Goal: Task Accomplishment & Management: Complete application form

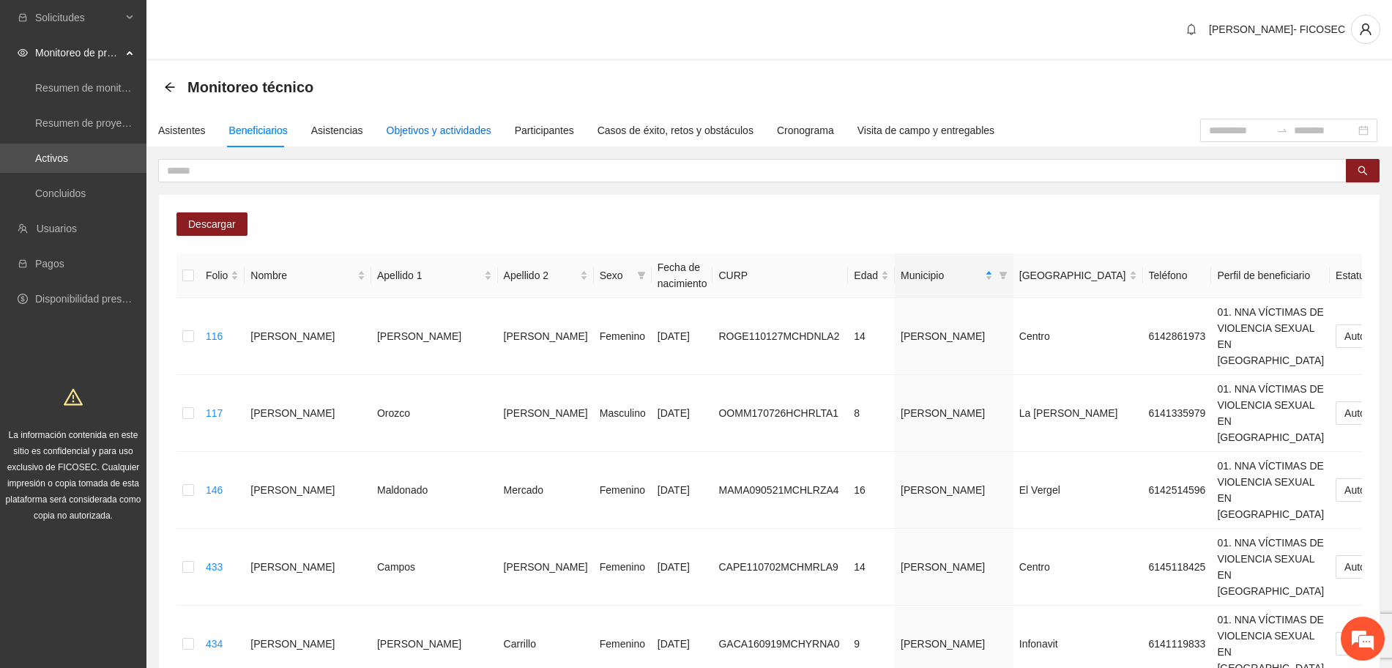
click at [463, 129] on div "Objetivos y actividades" at bounding box center [439, 130] width 105 height 16
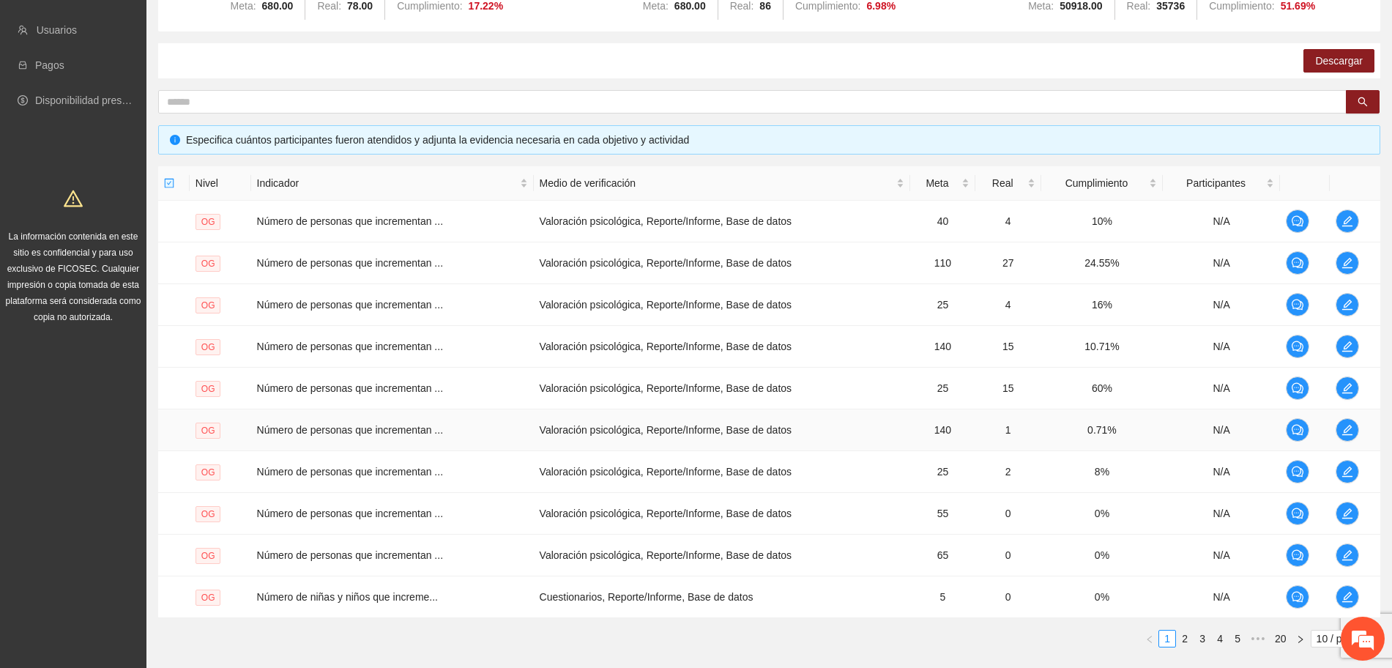
scroll to position [289, 0]
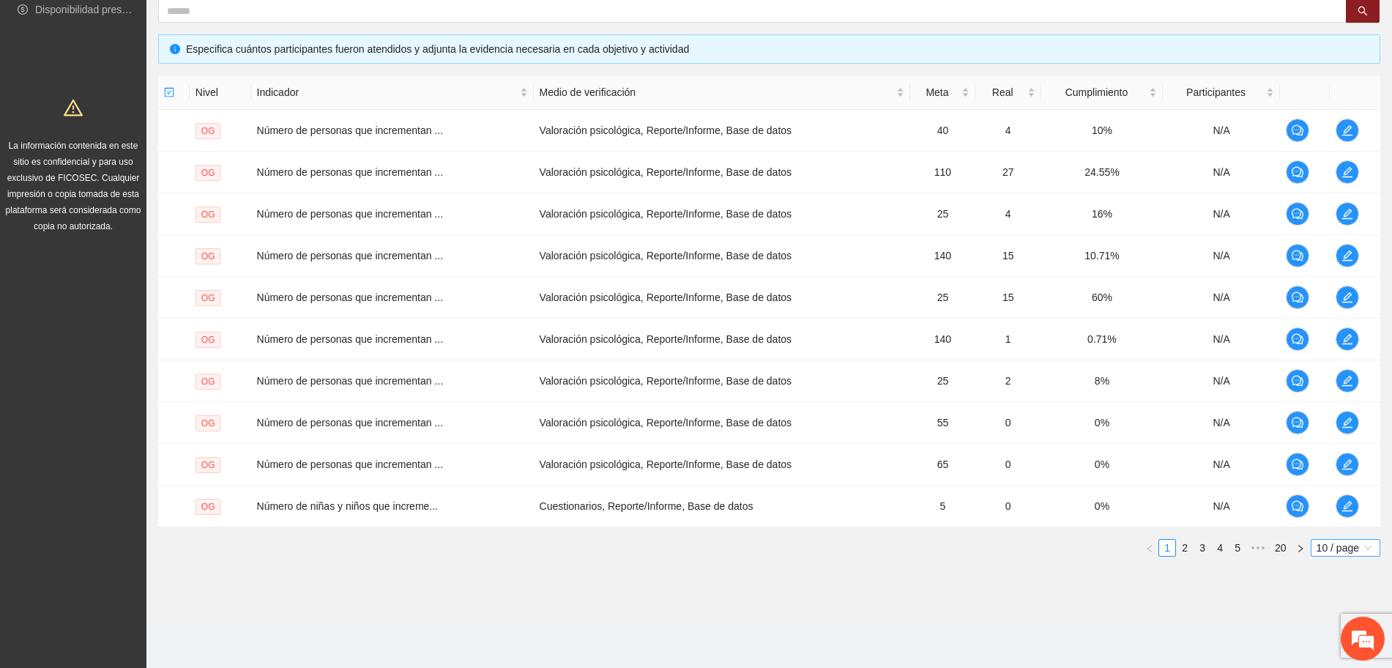
click at [1322, 554] on span "10 / page" at bounding box center [1345, 548] width 58 height 16
click at [1321, 647] on div "100 / page" at bounding box center [1345, 644] width 53 height 16
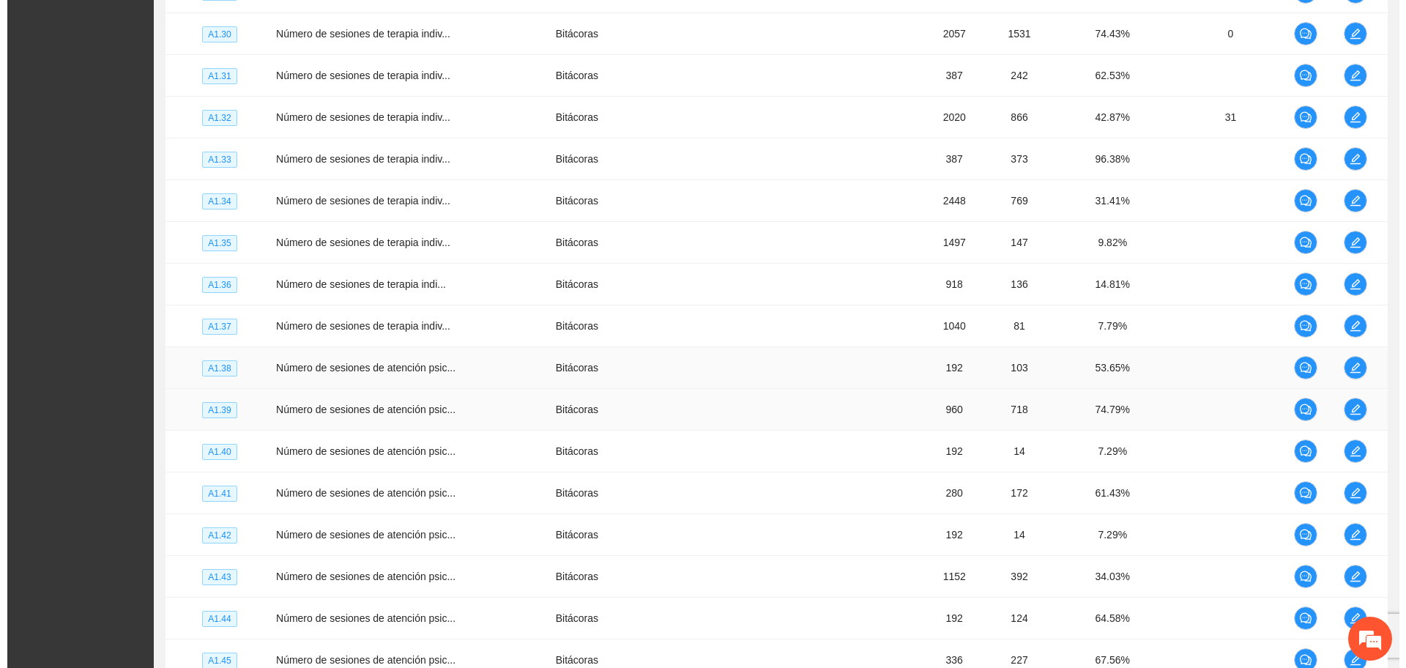
scroll to position [3218, 0]
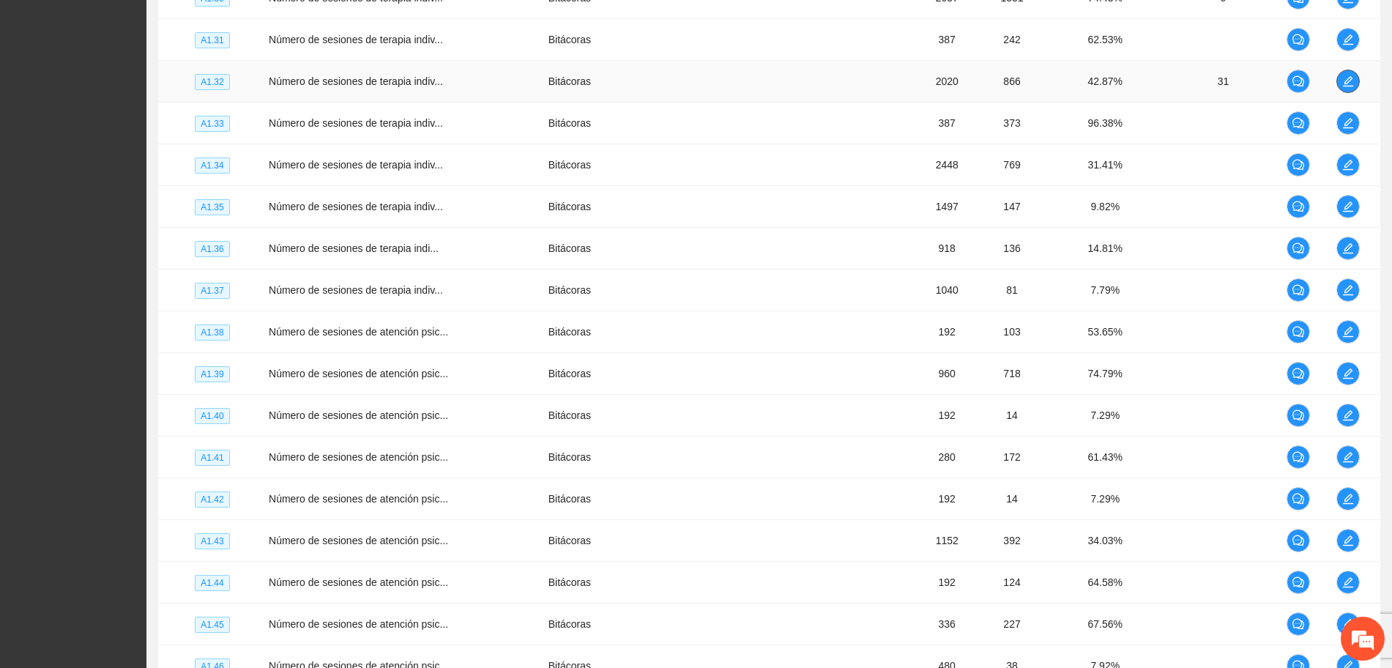
click at [1345, 92] on button "button" at bounding box center [1347, 81] width 23 height 23
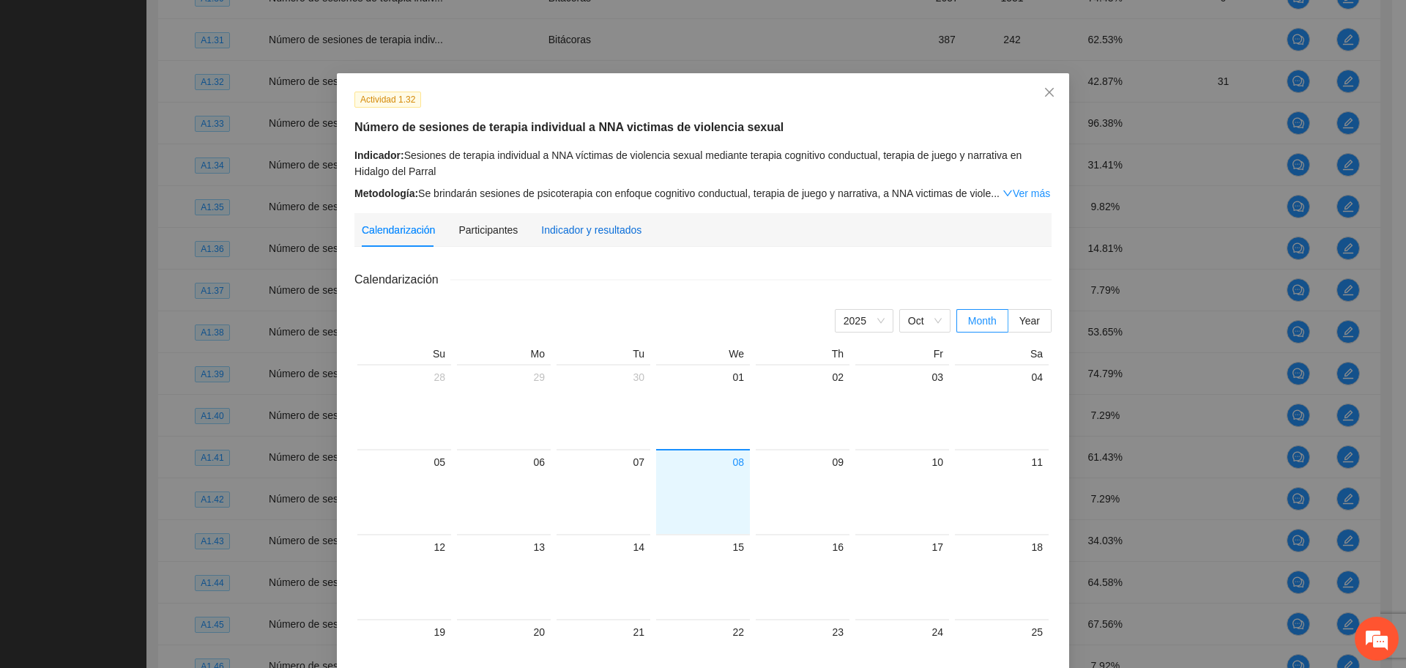
click at [600, 231] on div "Indicador y resultados" at bounding box center [591, 230] width 100 height 16
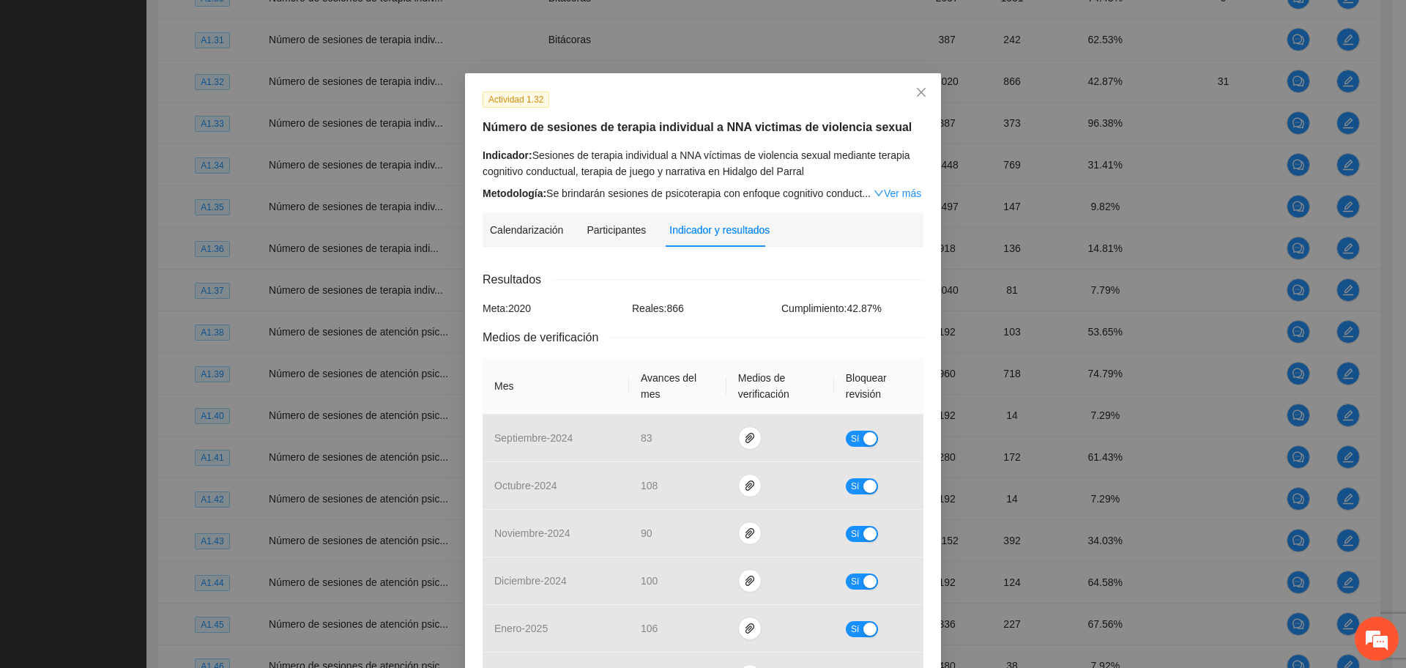
drag, startPoint x: 641, startPoint y: 332, endPoint x: 638, endPoint y: 348, distance: 17.1
click at [642, 335] on div "Medios de verificación" at bounding box center [702, 337] width 441 height 18
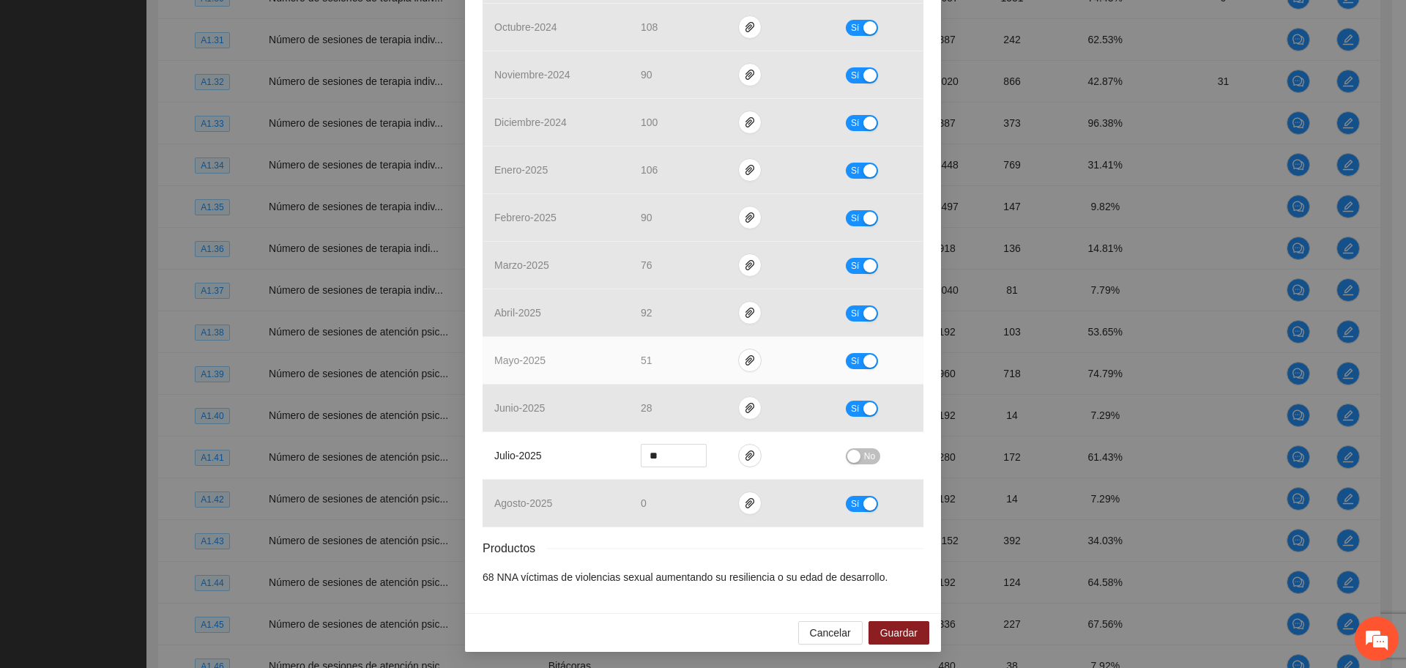
scroll to position [459, 0]
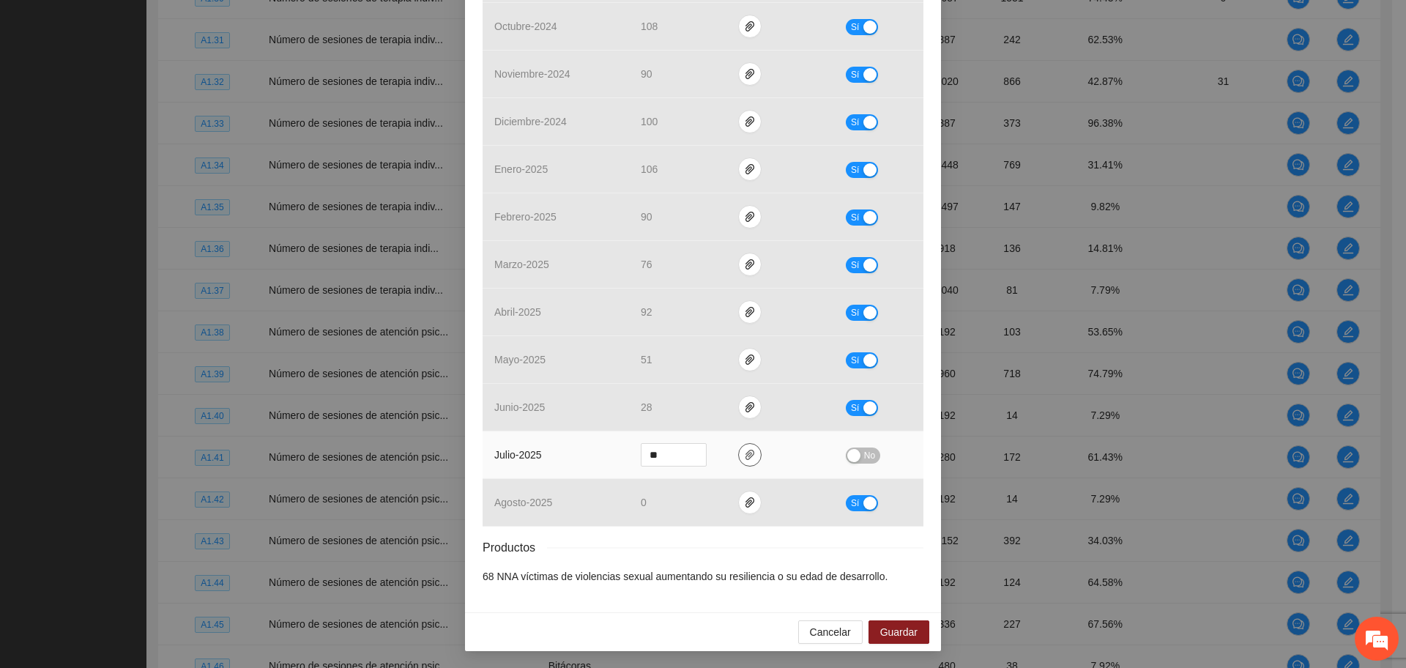
click at [745, 452] on icon "paper-clip" at bounding box center [749, 455] width 9 height 10
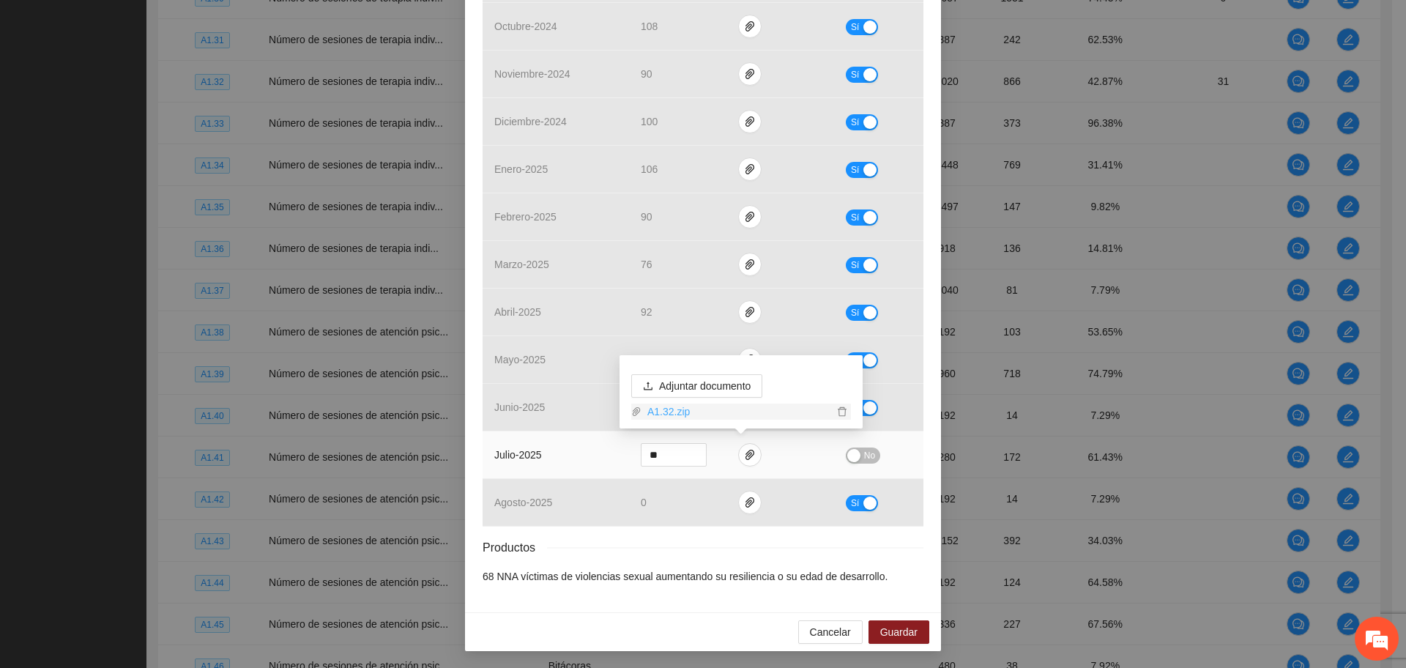
click at [678, 409] on link "A1.32.zip" at bounding box center [737, 411] width 192 height 16
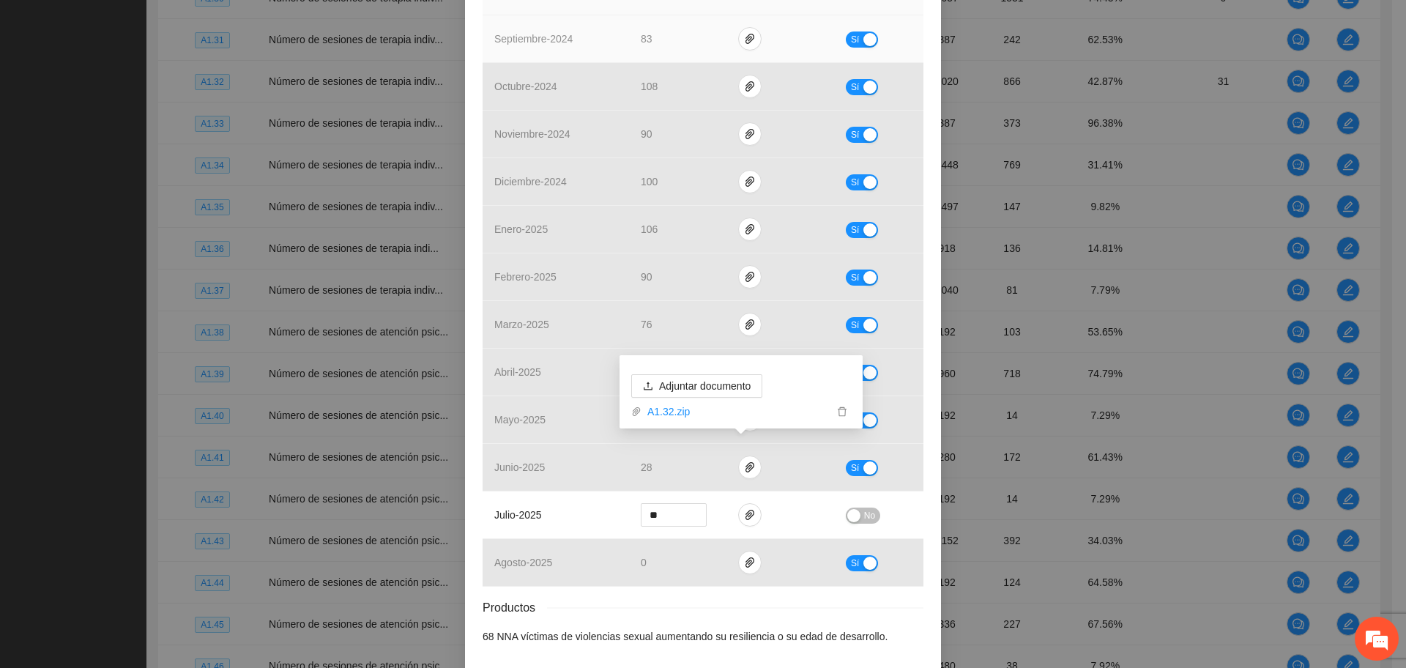
scroll to position [368, 0]
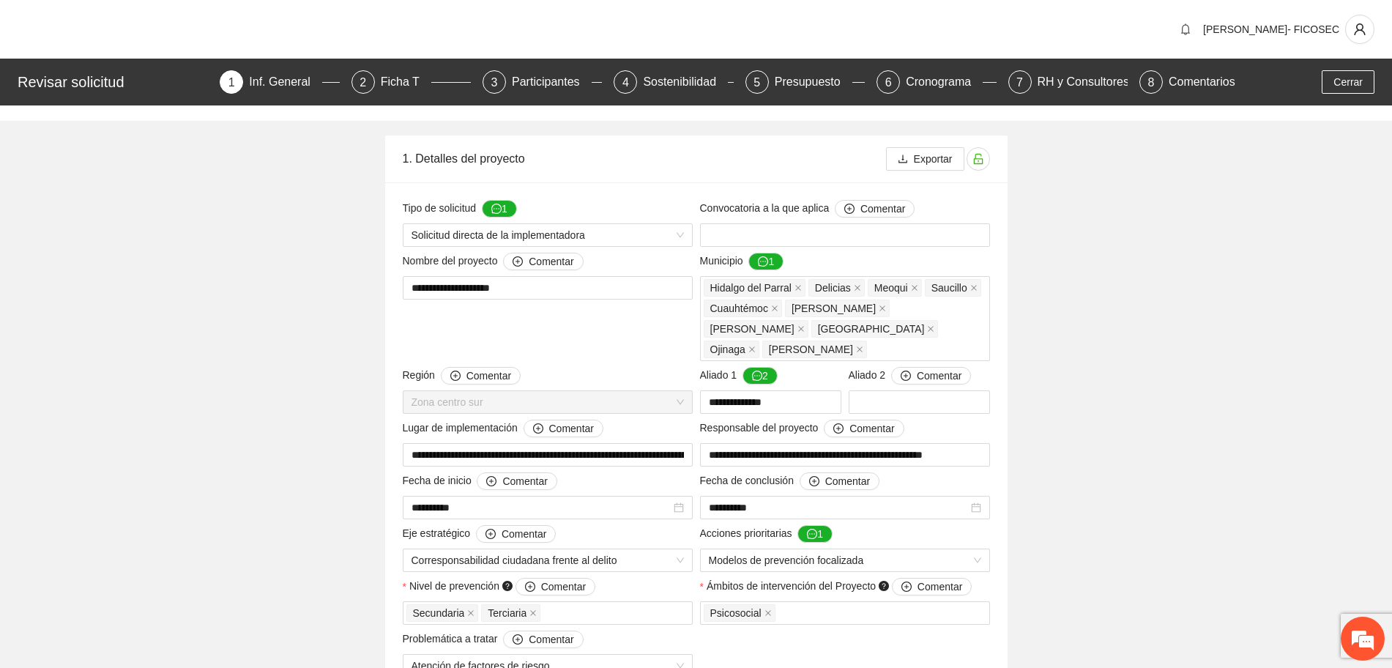
scroll to position [1561, 0]
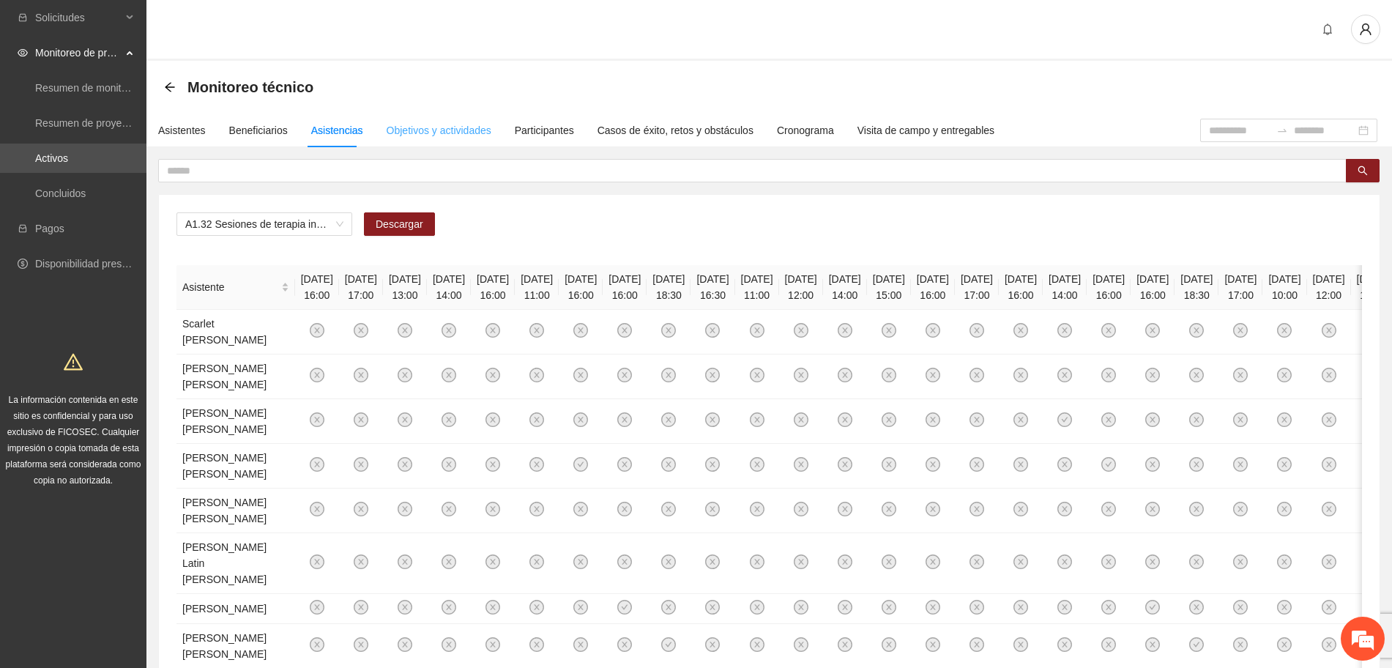
scroll to position [1561, 0]
click at [186, 231] on span "A1.32 Sesiones de terapia individual a NNA víctimas de violencia sexual mediant…" at bounding box center [264, 224] width 158 height 22
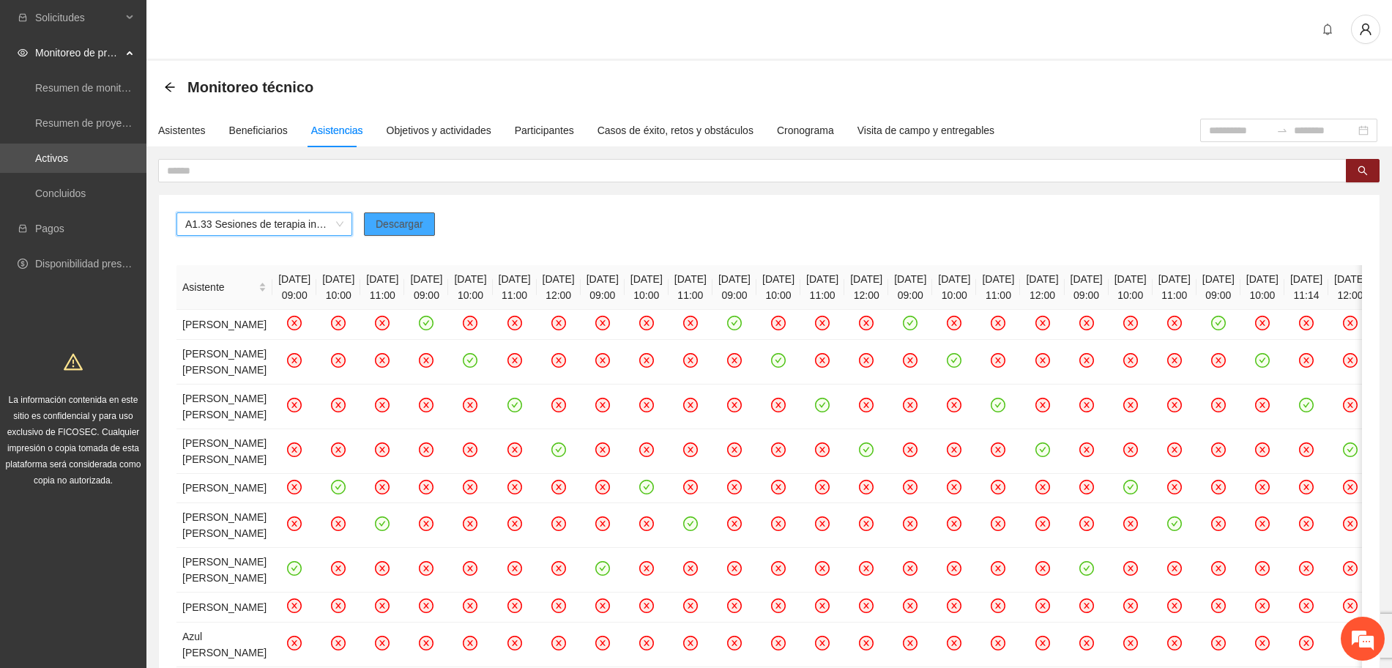
click at [400, 219] on span "Descargar" at bounding box center [400, 224] width 48 height 16
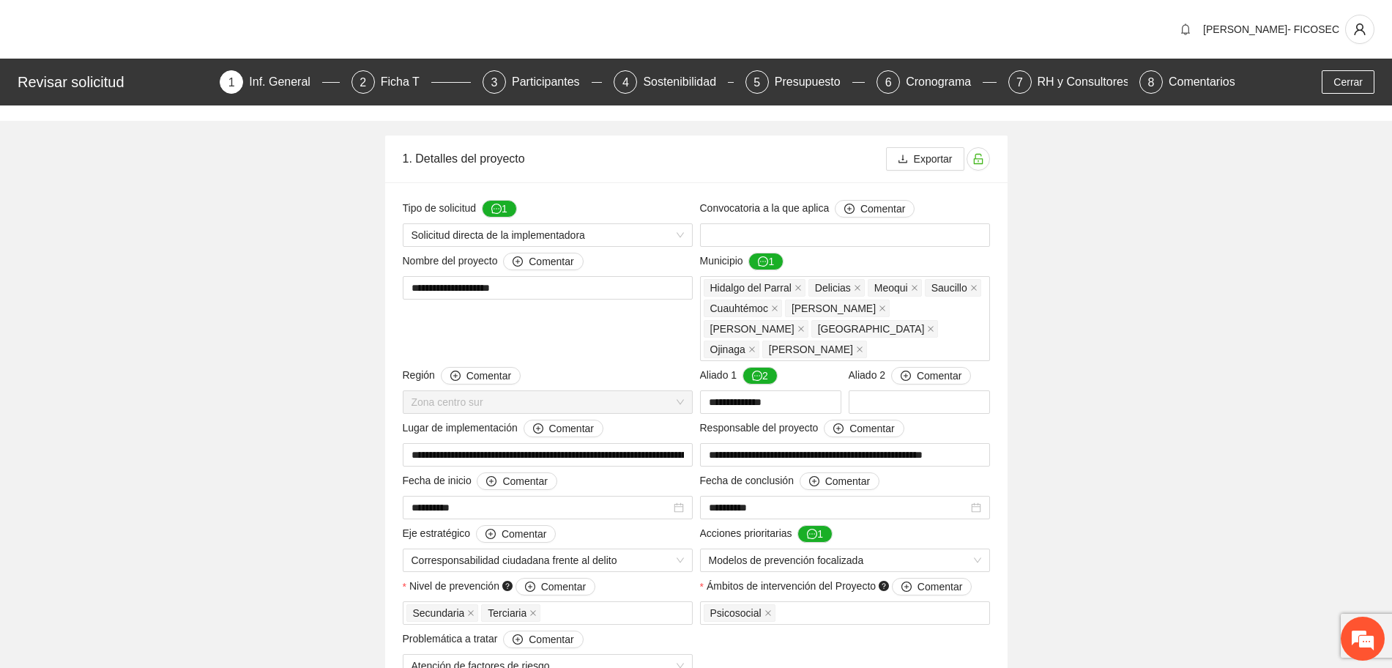
scroll to position [1561, 0]
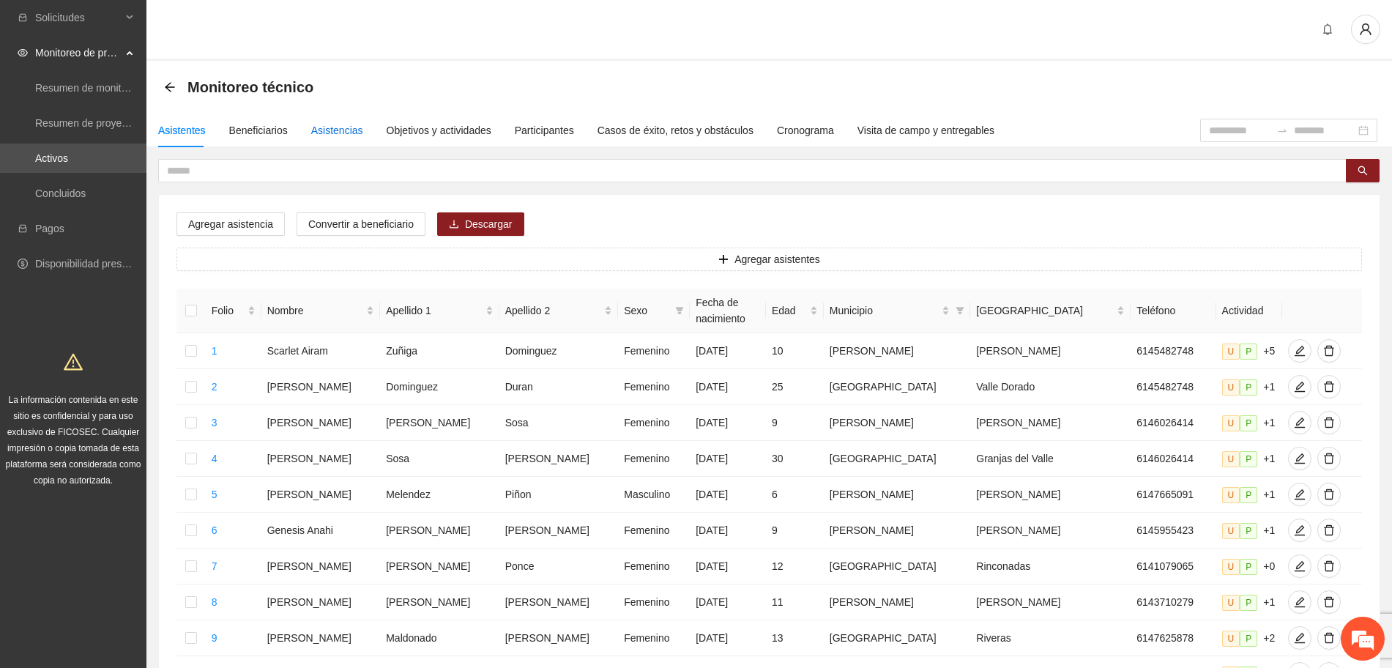
click at [332, 130] on div "Asistencias" at bounding box center [337, 130] width 52 height 16
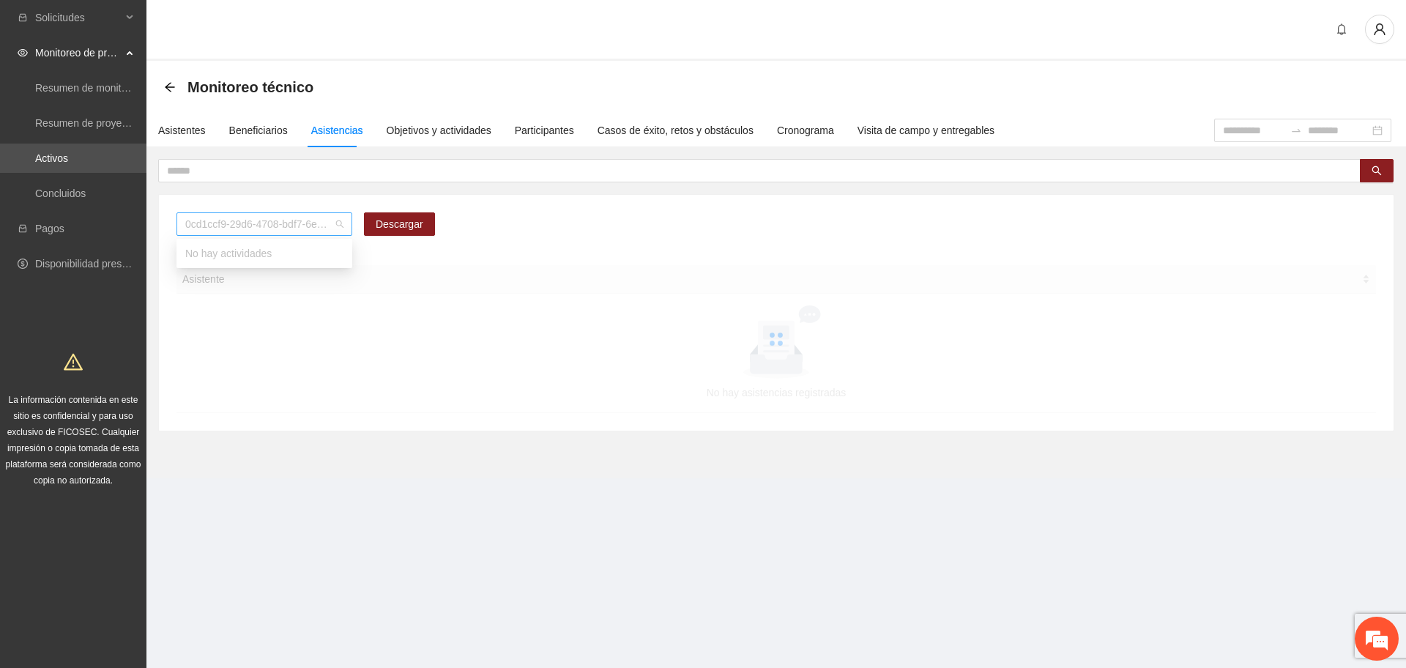
click at [237, 218] on span "0cd1ccf9-29d6-4708-bdf7-6e91457c8cf1" at bounding box center [264, 224] width 158 height 22
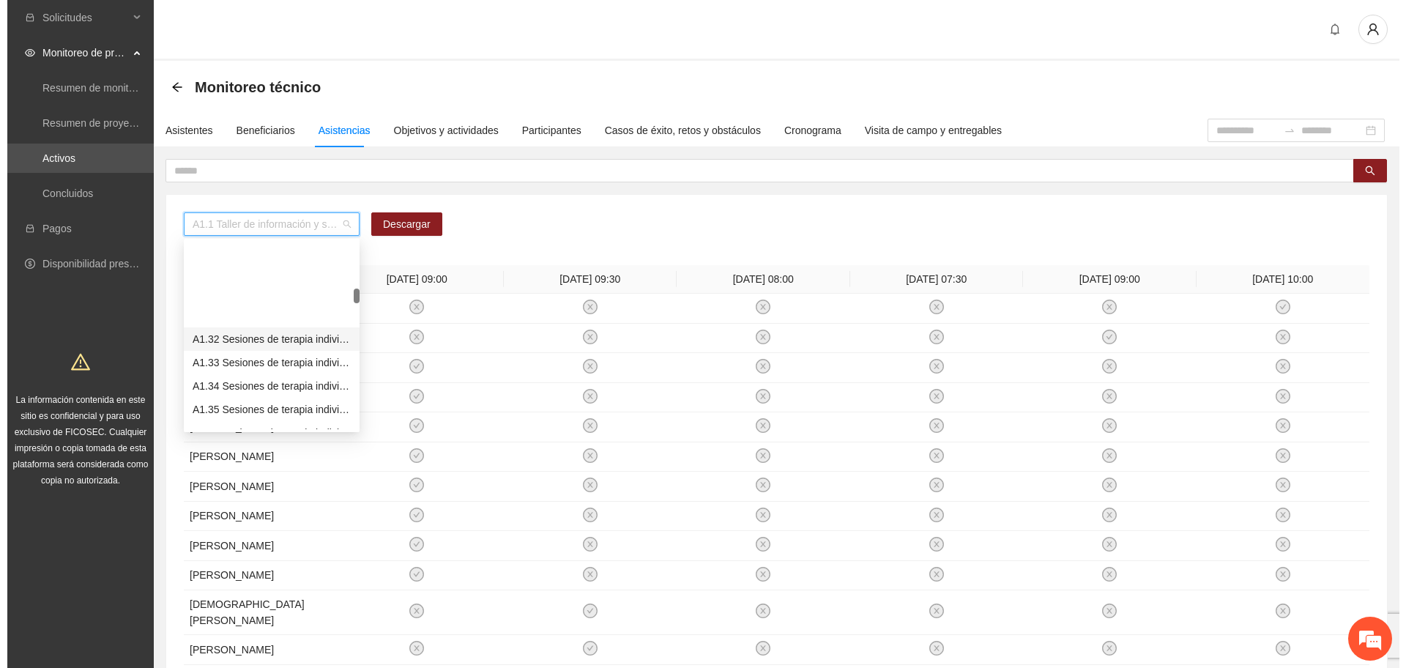
scroll to position [732, 0]
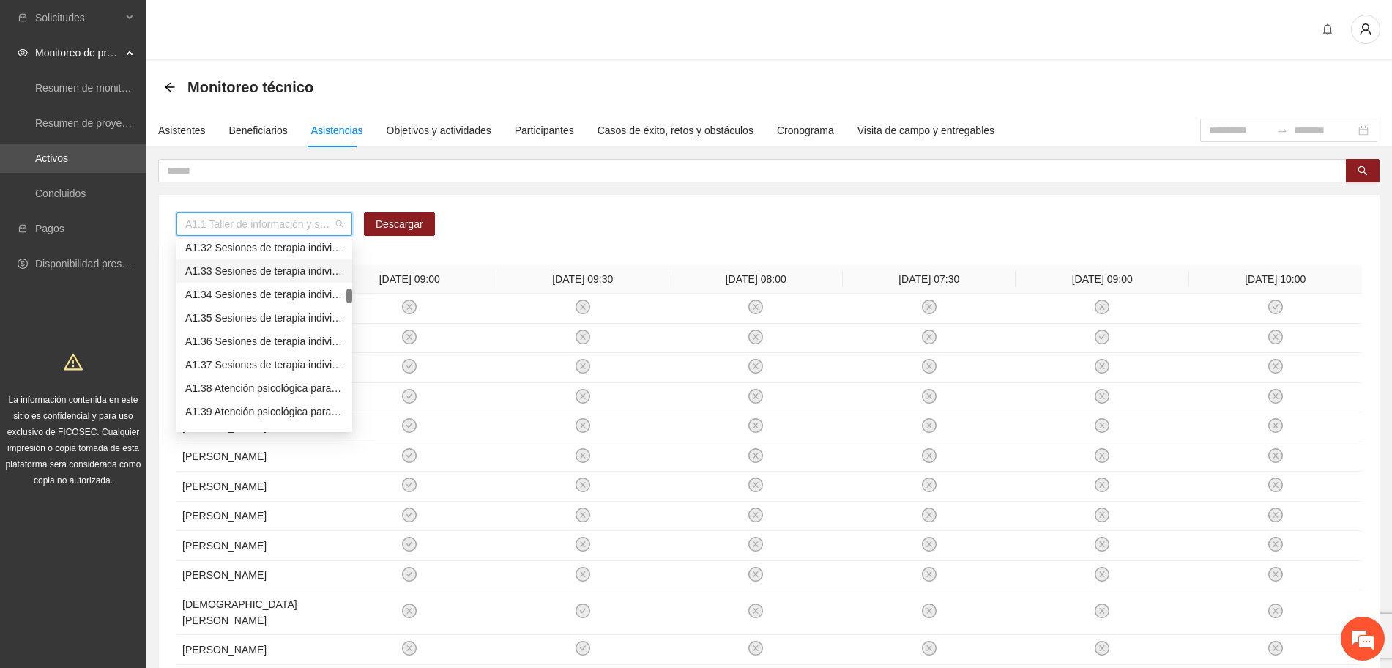
click at [237, 271] on div "A1.33 Sesiones de terapia individual a NNA víctimas de violencia sexual mediant…" at bounding box center [264, 271] width 158 height 16
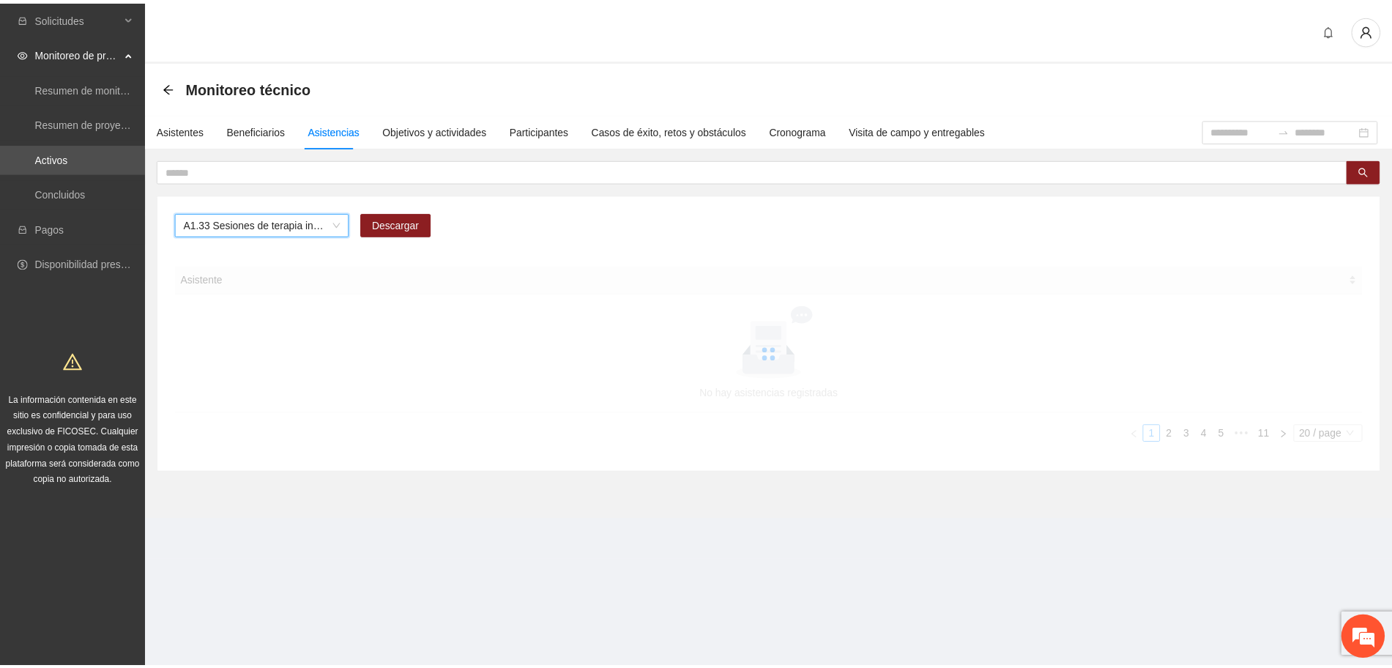
scroll to position [0, 0]
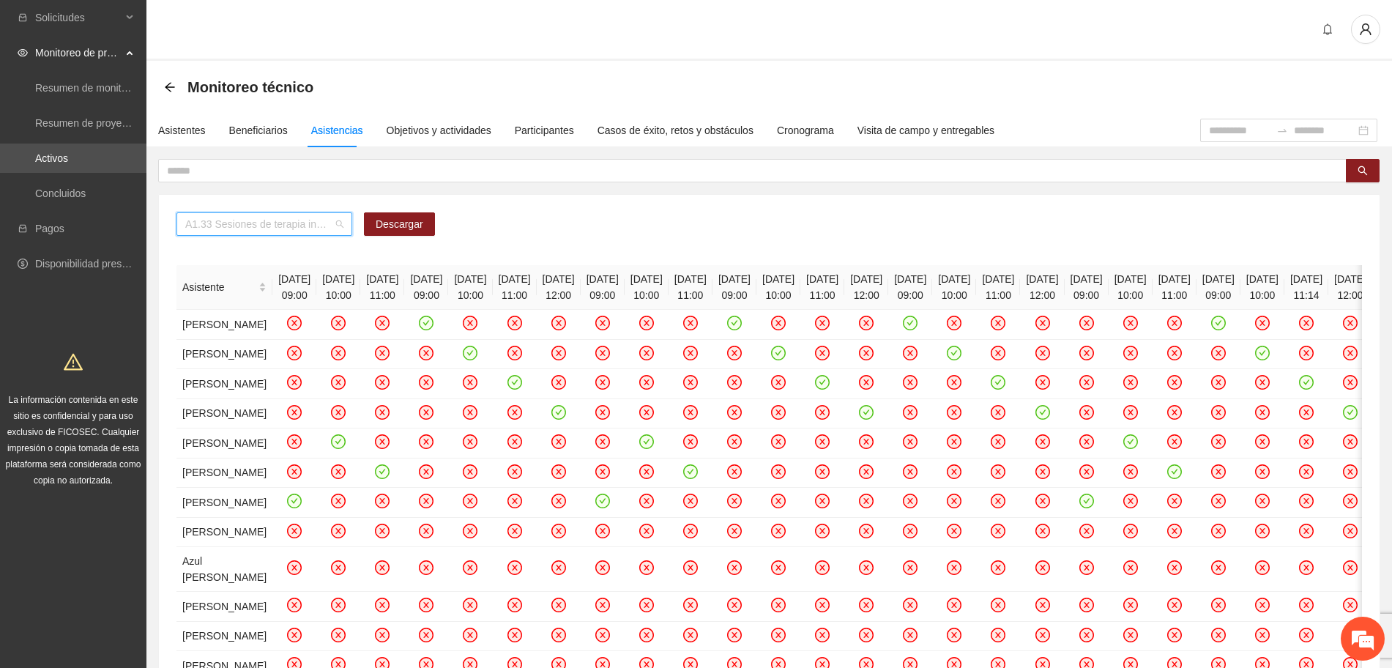
click at [316, 227] on span "A1.33 Sesiones de terapia individual a NNA víctimas de violencia sexual mediant…" at bounding box center [264, 224] width 158 height 22
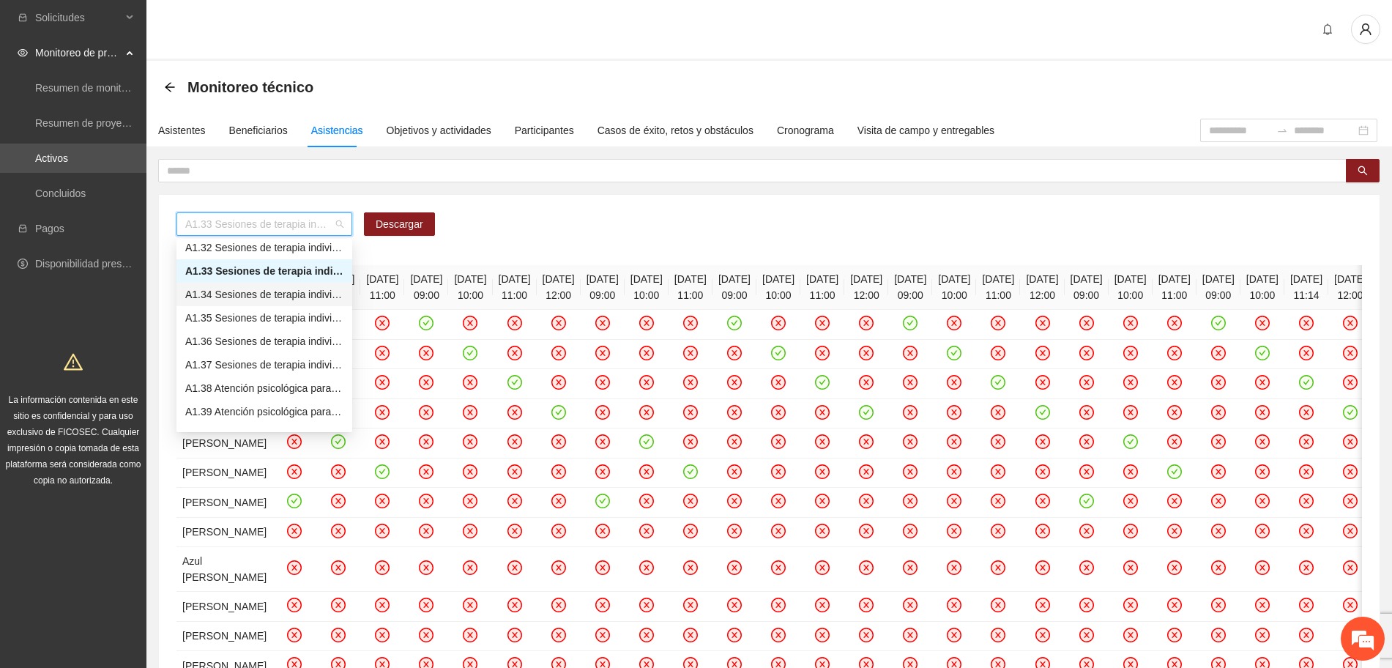
click at [239, 299] on div "A1.34 Sesiones de terapia individual a NNA víctimas de violencia sexual mediant…" at bounding box center [264, 294] width 158 height 16
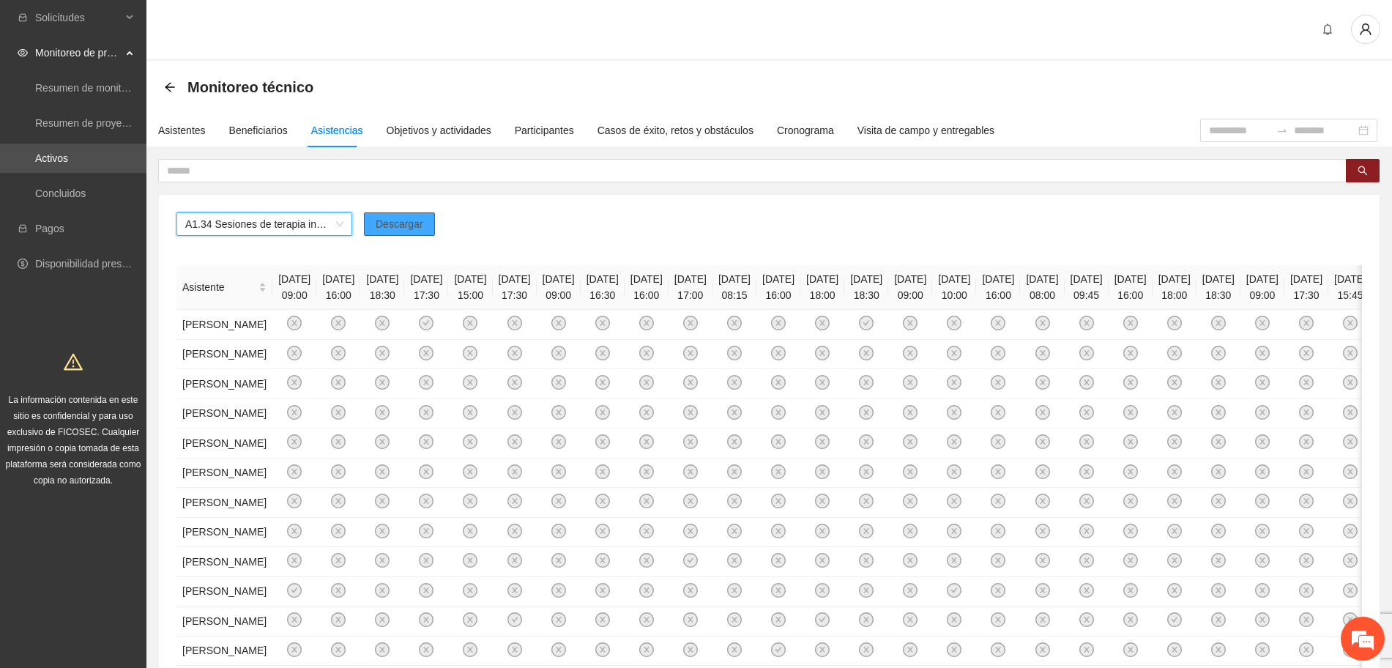
click at [387, 217] on span "Descargar" at bounding box center [400, 224] width 48 height 16
click at [244, 225] on span "A1.34 Sesiones de terapia individual a NNA víctimas de violencia sexual mediant…" at bounding box center [264, 224] width 158 height 22
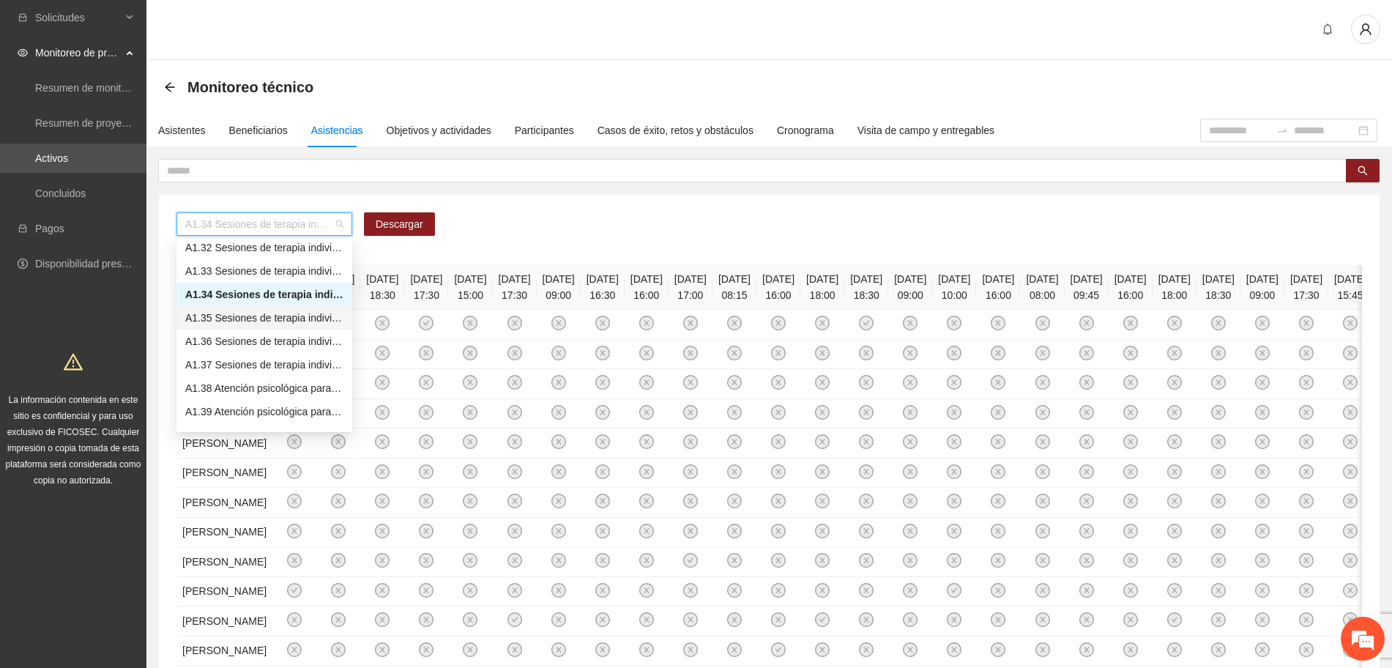
click at [256, 318] on div "A1.35 Sesiones de terapia individual a NNA víctimas de violencia sexual mediant…" at bounding box center [264, 318] width 158 height 16
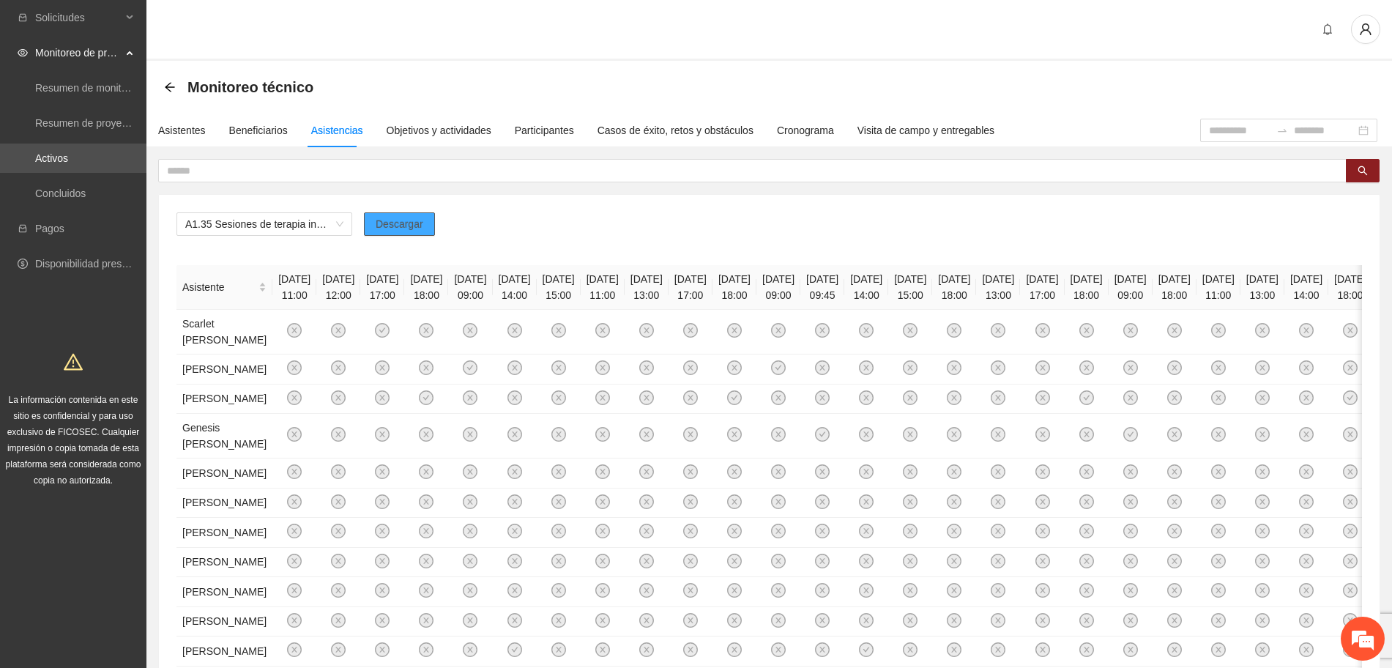
click at [380, 228] on span "Descargar" at bounding box center [400, 224] width 48 height 16
click at [213, 221] on span "A1.35 Sesiones de terapia individual a NNA víctimas de violencia sexual mediant…" at bounding box center [264, 224] width 158 height 22
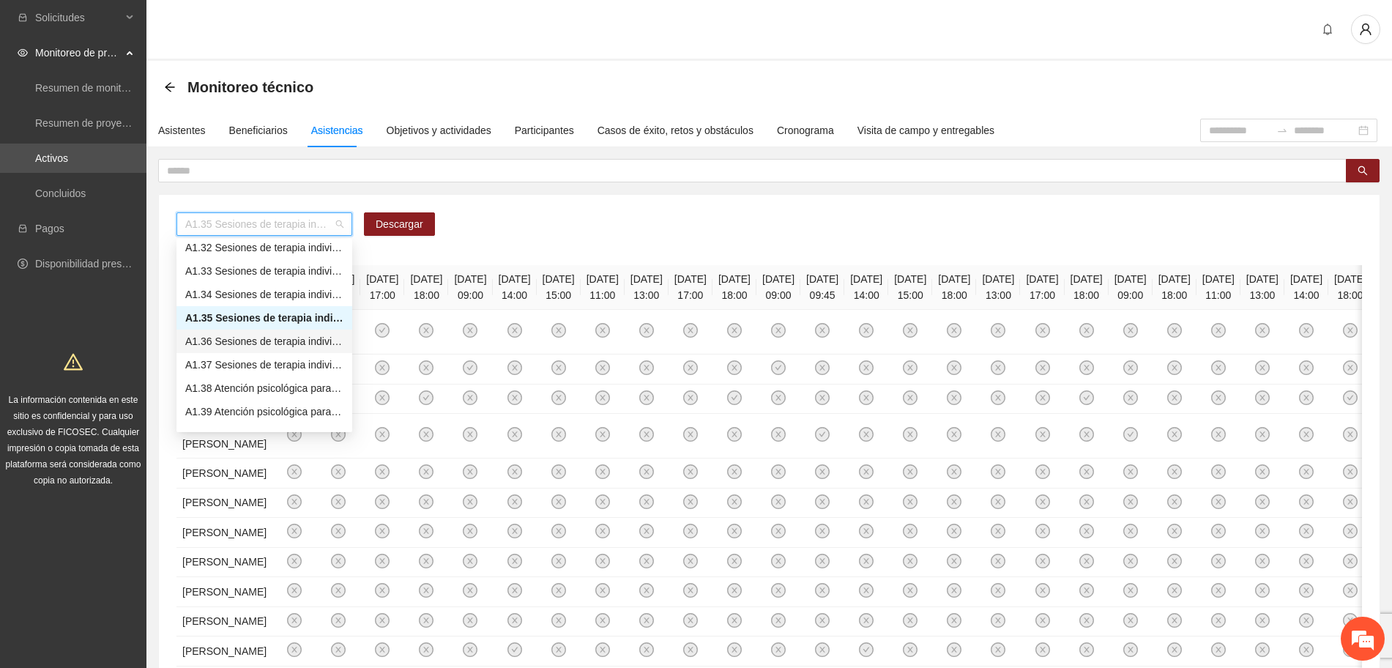
click at [235, 336] on div "A1.36 Sesiones de terapia individual a NNA víctimas de violencia sexual mediant…" at bounding box center [264, 341] width 158 height 16
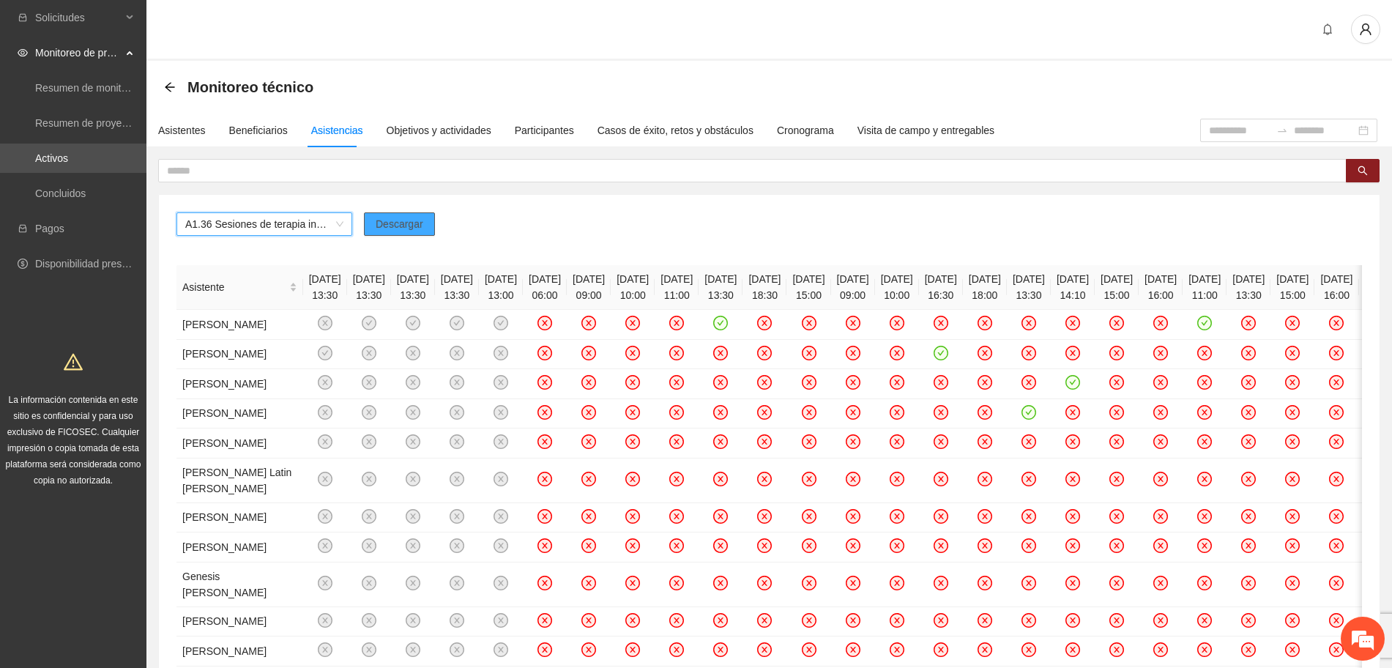
click at [411, 223] on span "Descargar" at bounding box center [400, 224] width 48 height 16
click at [299, 226] on span "A1.36 Sesiones de terapia individual a NNA víctimas de violencia sexual mediant…" at bounding box center [264, 224] width 158 height 22
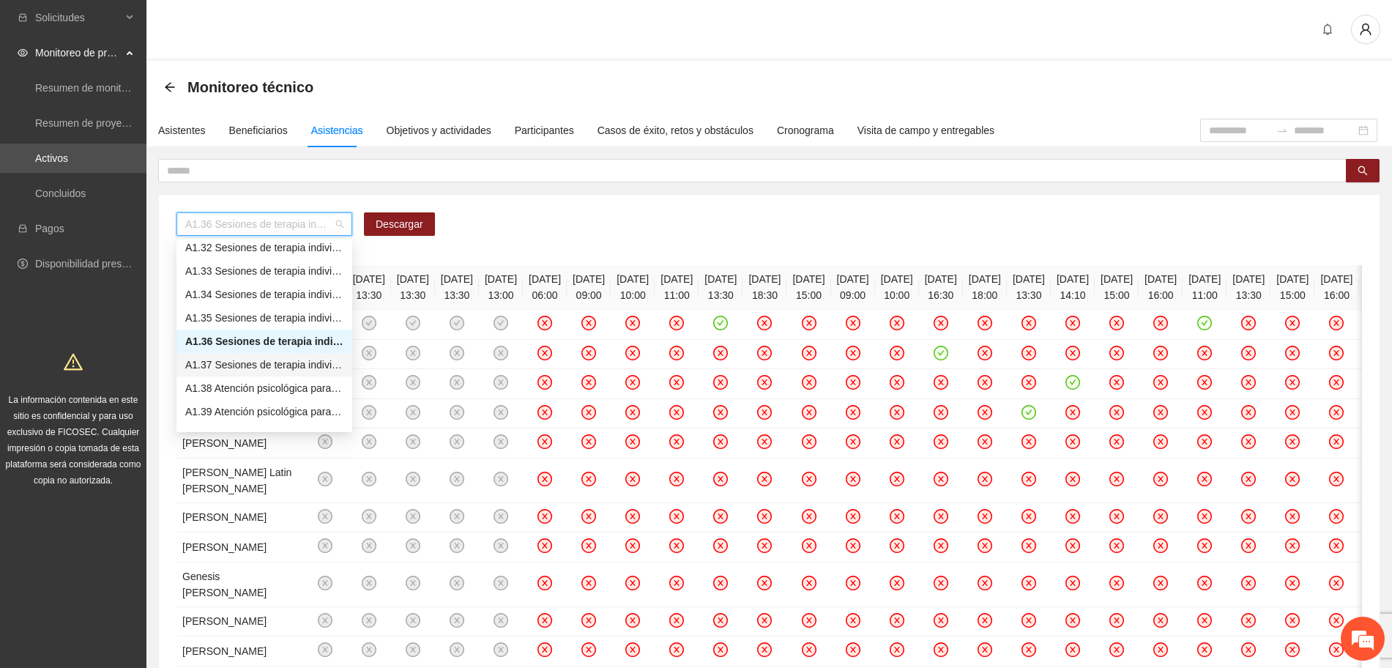
click at [282, 368] on div "A1.37 Sesiones de terapia individual a NNA víctimas de violencia sexual mediant…" at bounding box center [264, 365] width 158 height 16
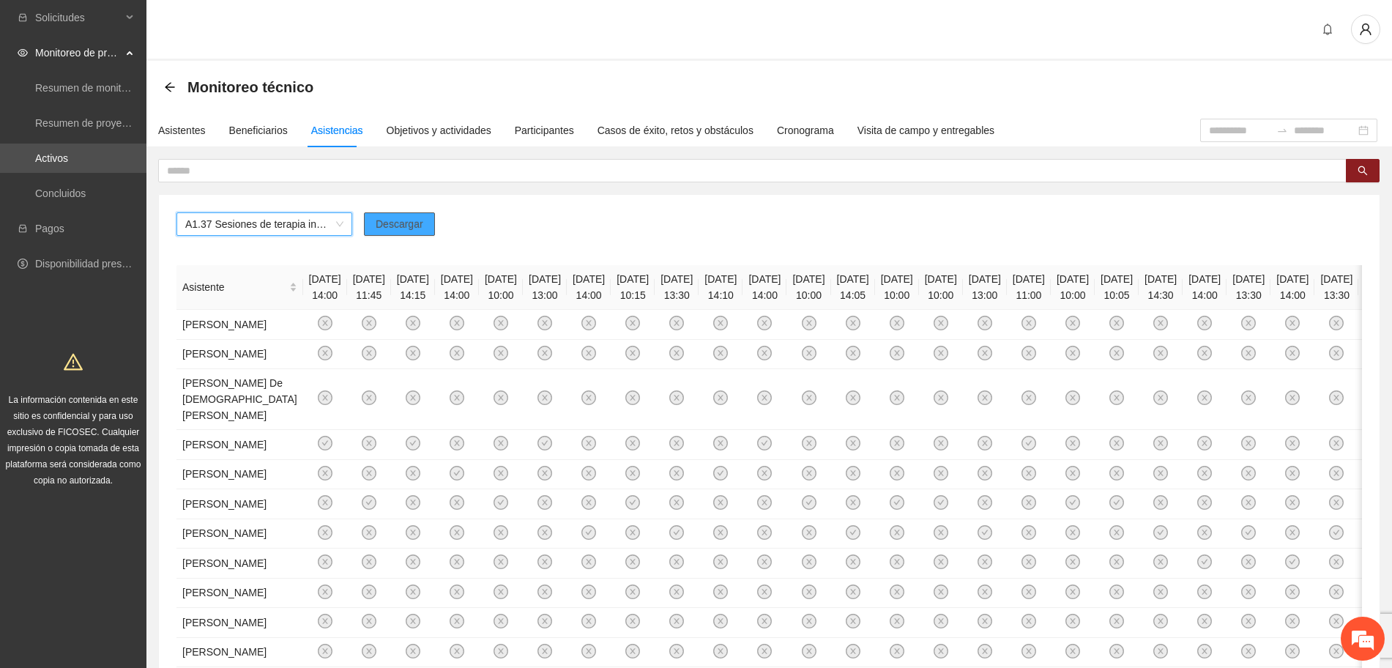
click at [391, 221] on span "Descargar" at bounding box center [400, 224] width 48 height 16
click at [68, 164] on link "Activos" at bounding box center [51, 158] width 33 height 12
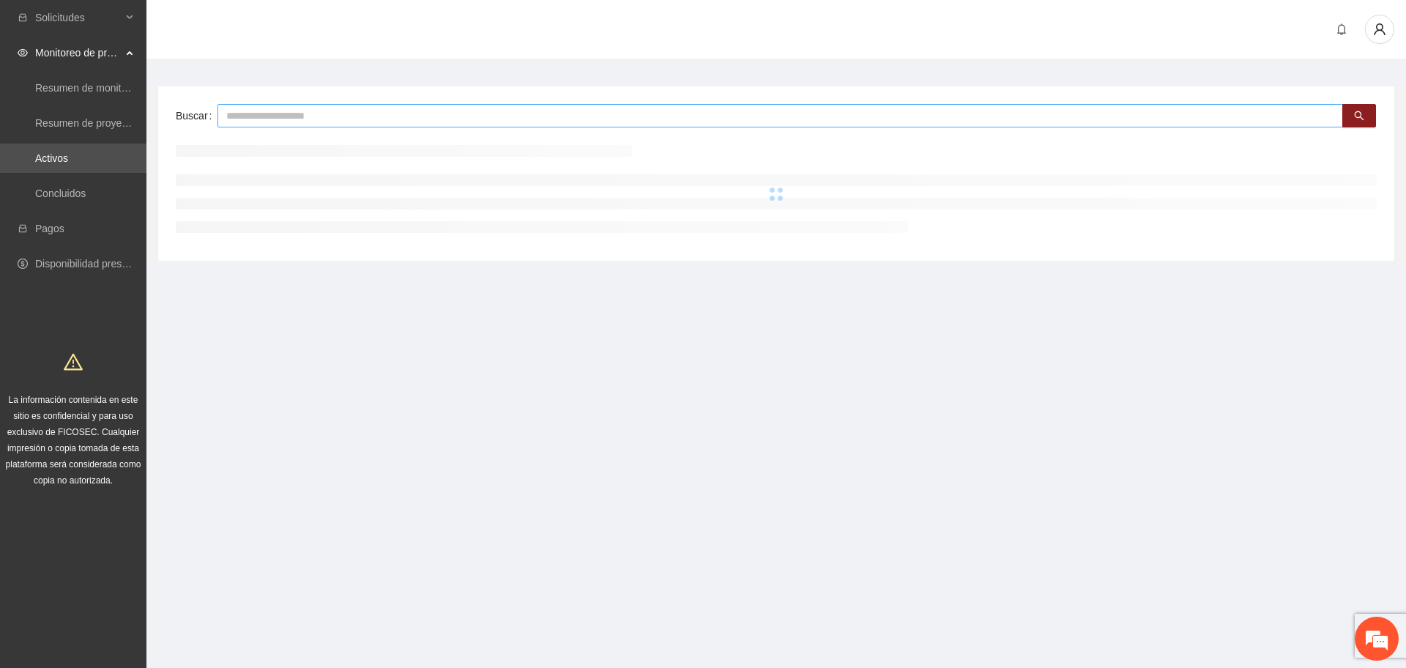
click at [328, 114] on input "text" at bounding box center [779, 115] width 1125 height 23
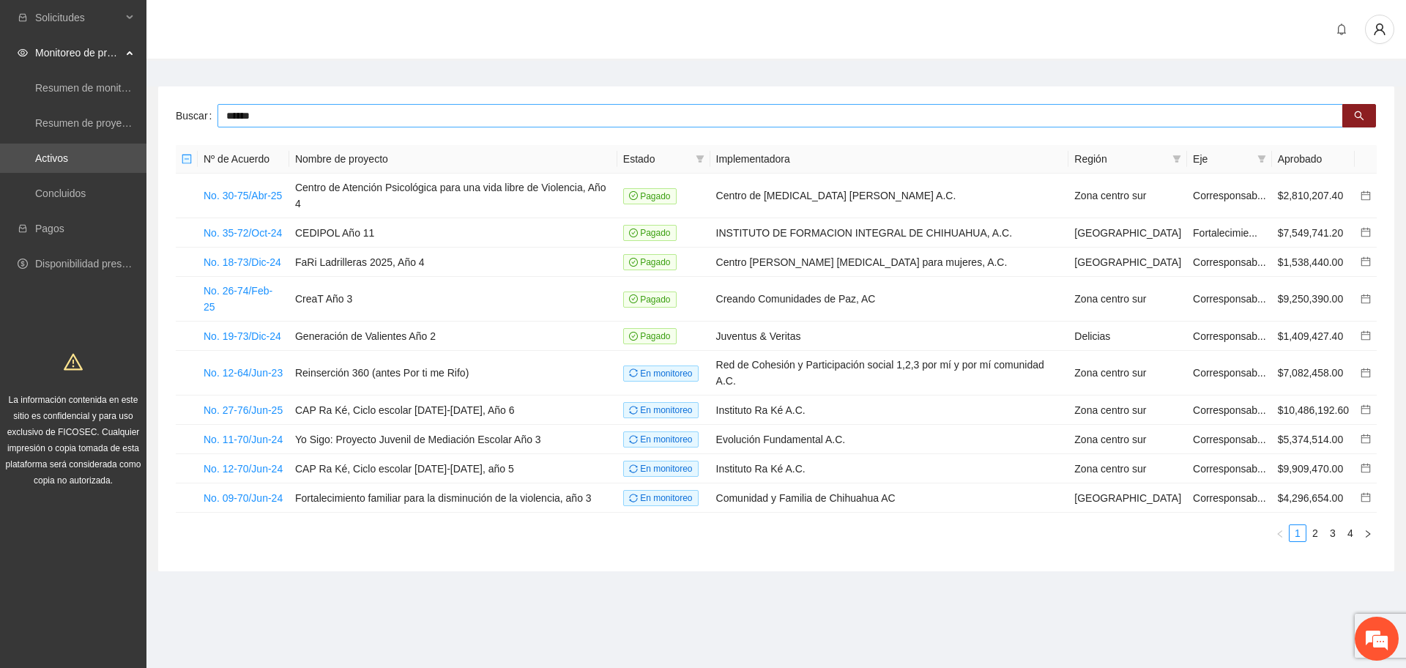
type input "******"
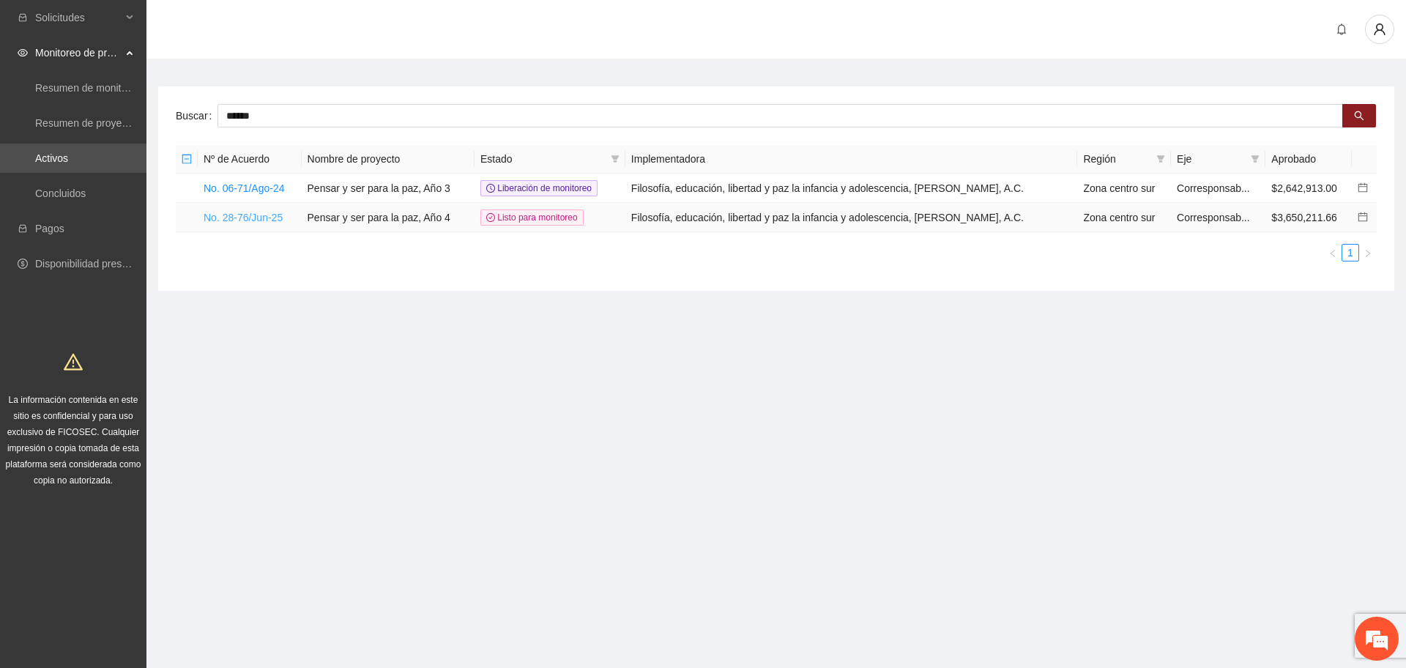
click at [234, 212] on link "No. 28-76/Jun-25" at bounding box center [243, 218] width 79 height 12
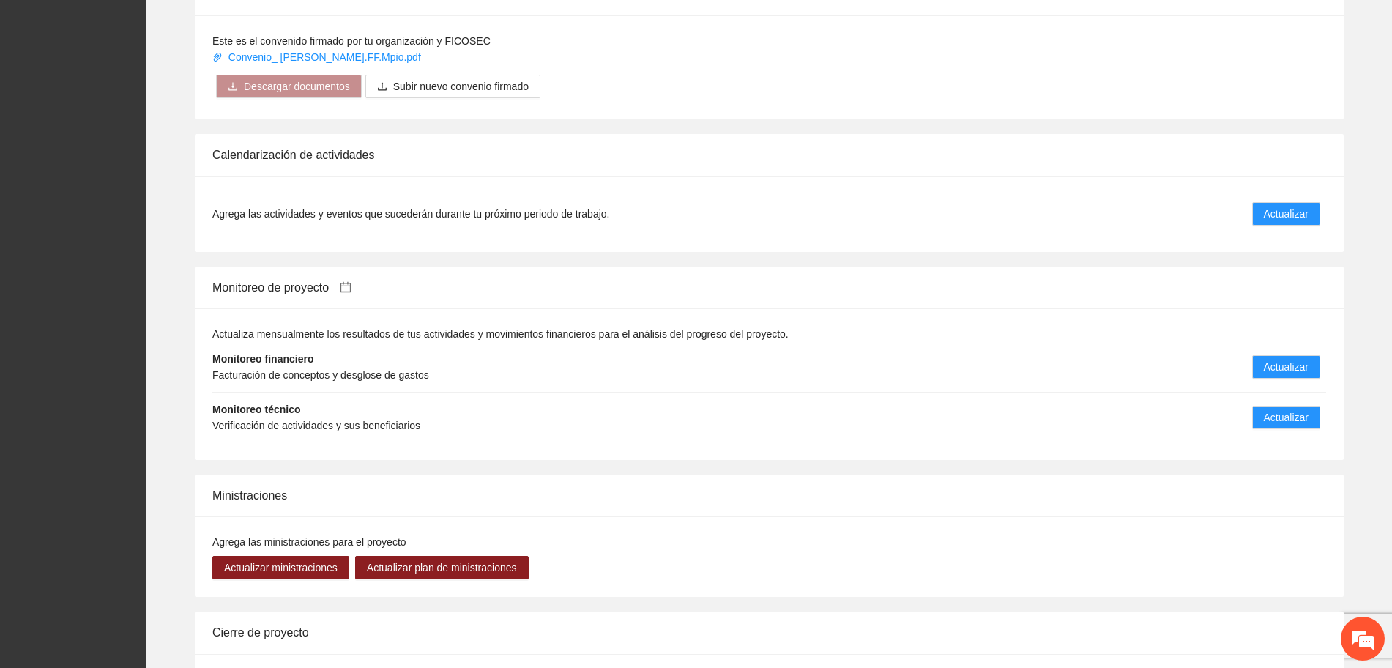
scroll to position [1190, 0]
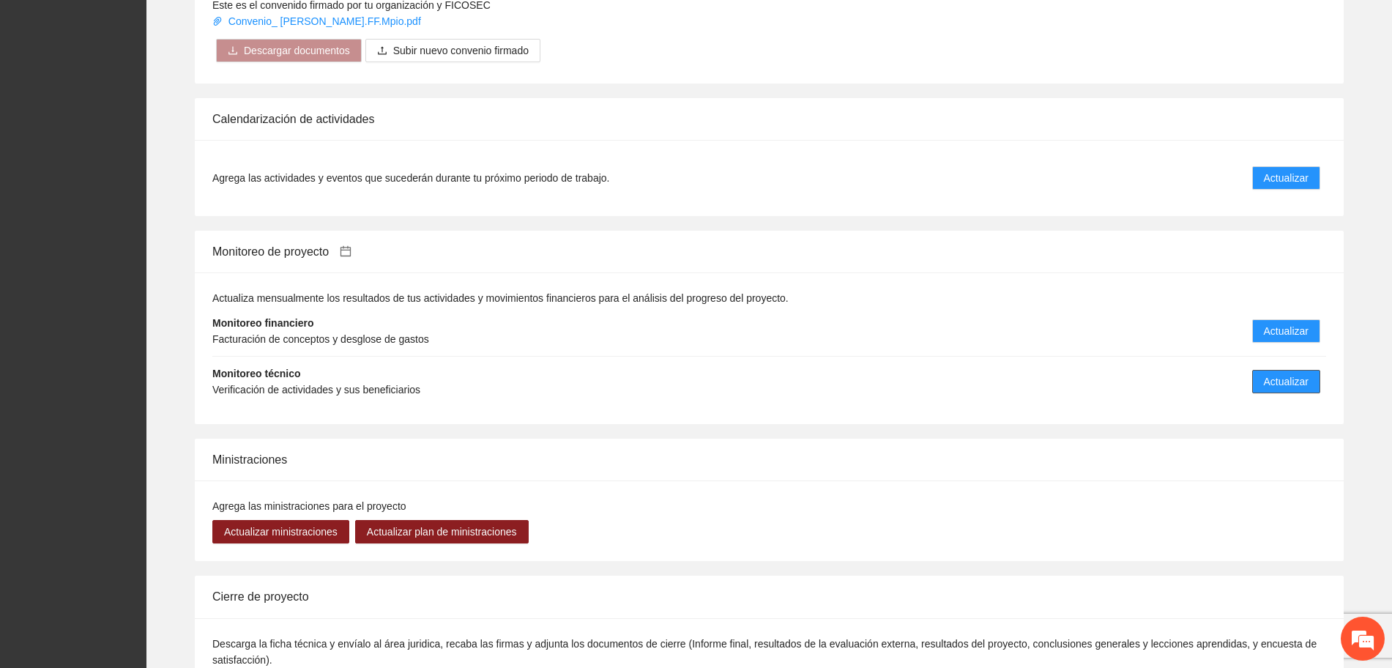
click at [1274, 373] on span "Actualizar" at bounding box center [1286, 381] width 45 height 16
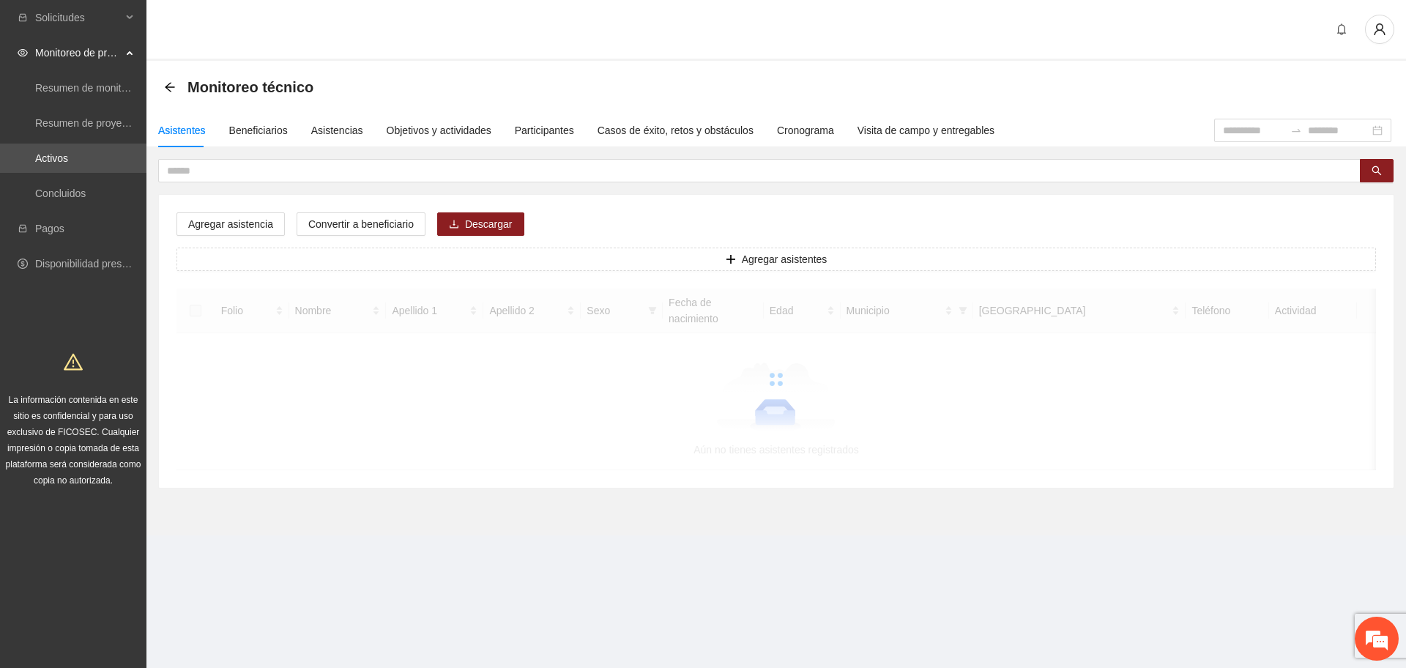
click at [173, 79] on div "Monitoreo técnico" at bounding box center [243, 86] width 158 height 23
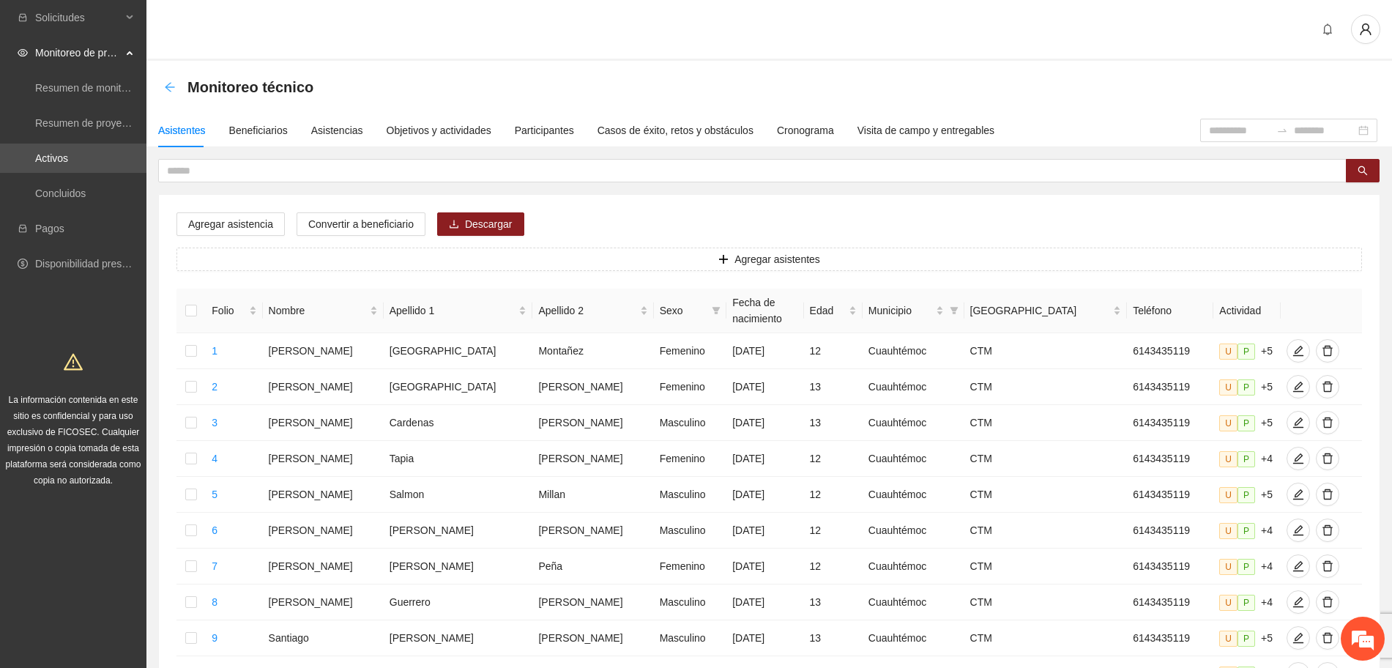
click at [168, 88] on icon "arrow-left" at bounding box center [170, 87] width 12 height 12
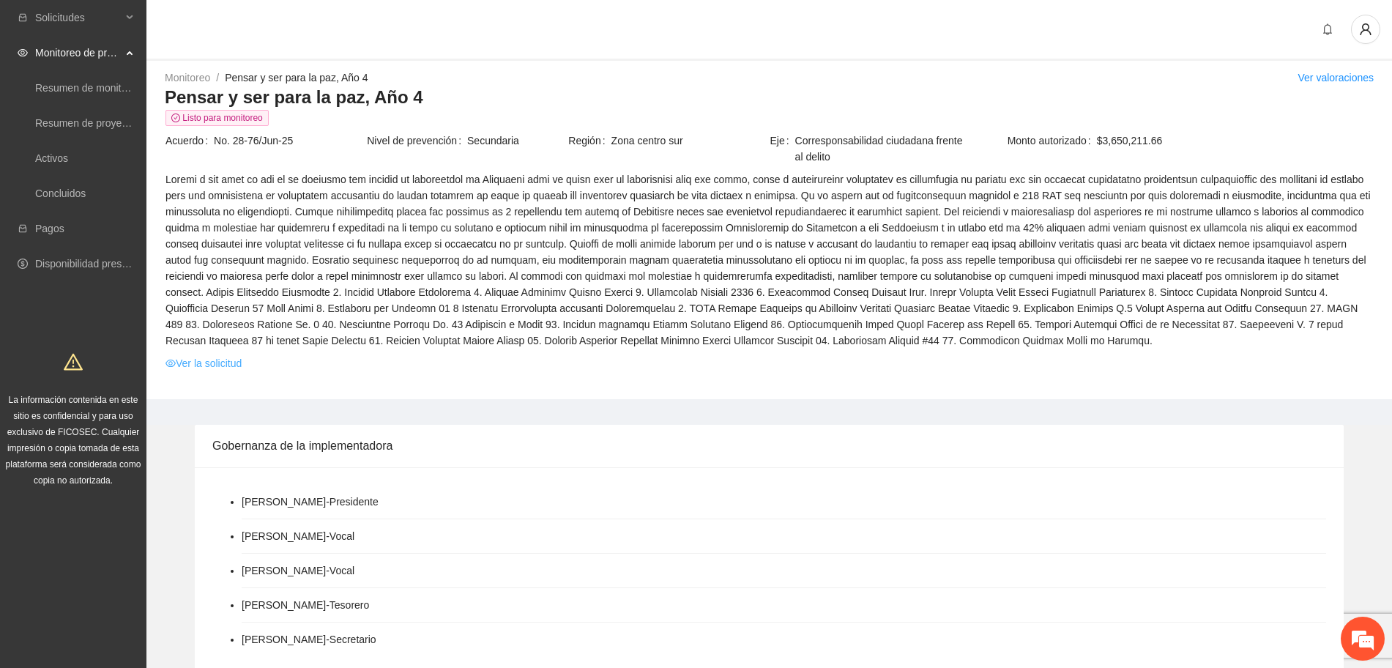
click at [230, 362] on link "Ver la solicitud" at bounding box center [203, 363] width 76 height 16
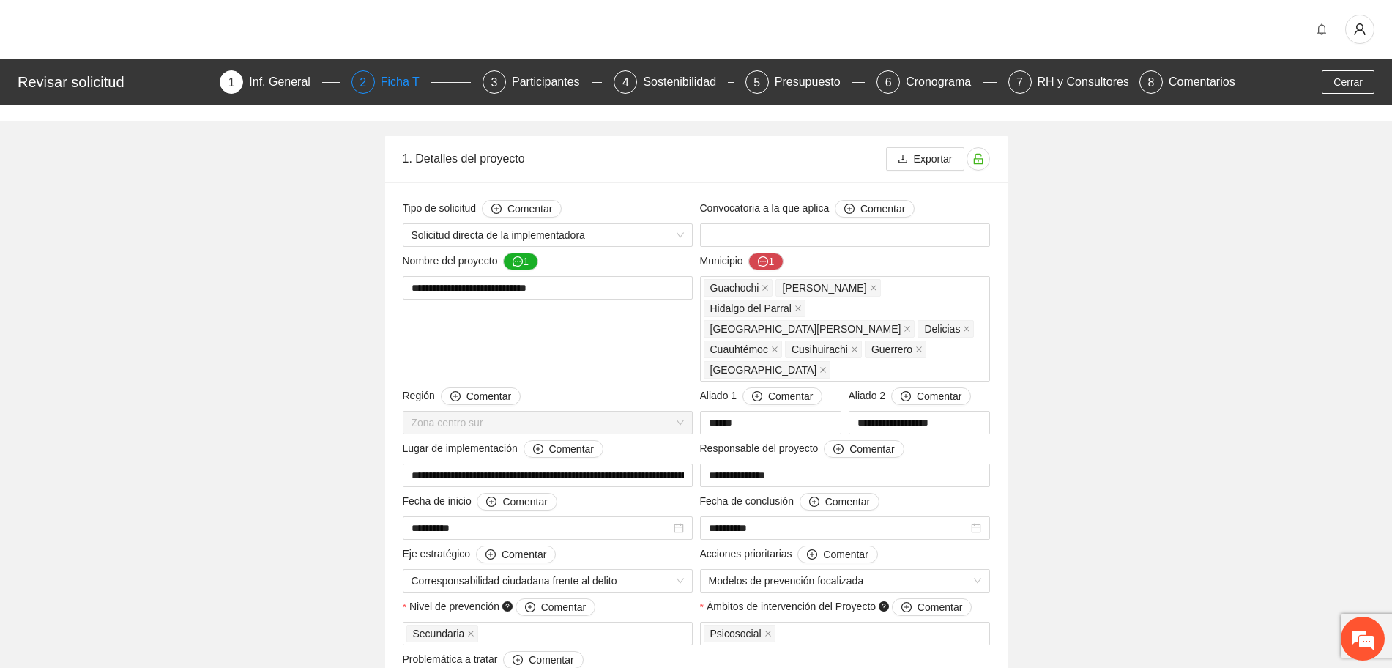
click at [403, 79] on div "Ficha T" at bounding box center [406, 81] width 51 height 23
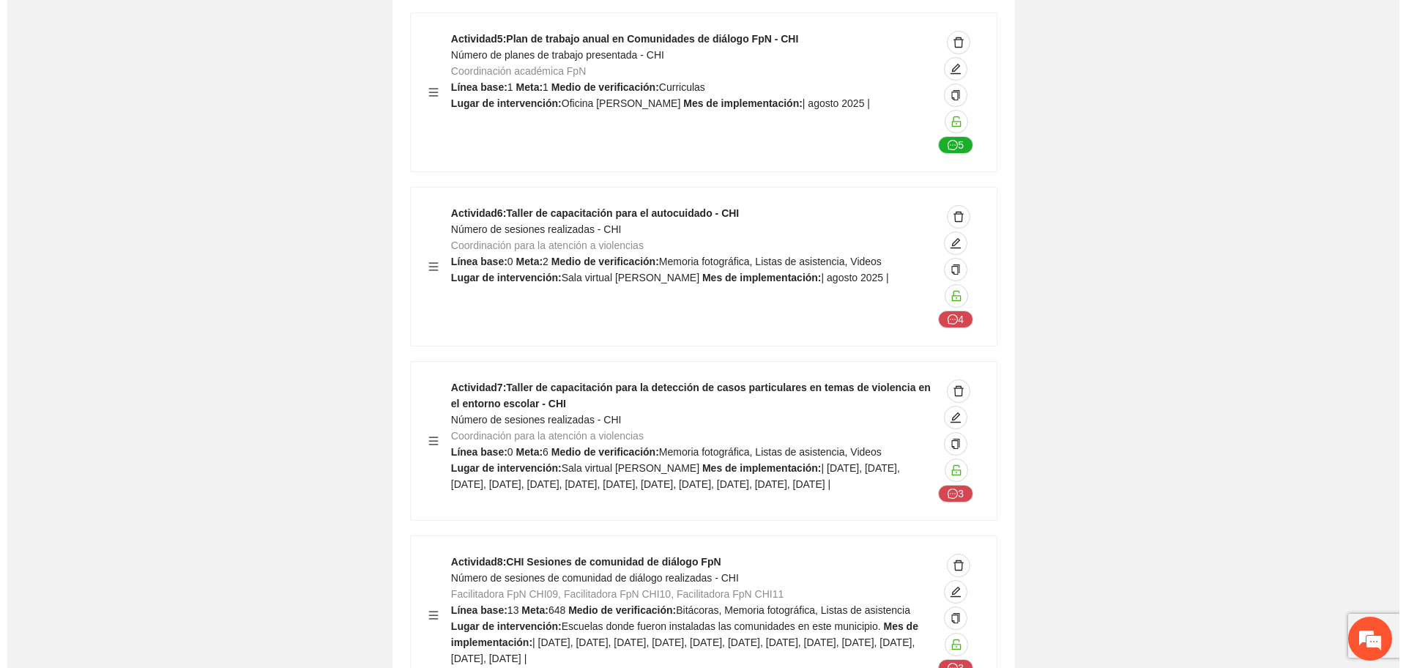
scroll to position [5216, 0]
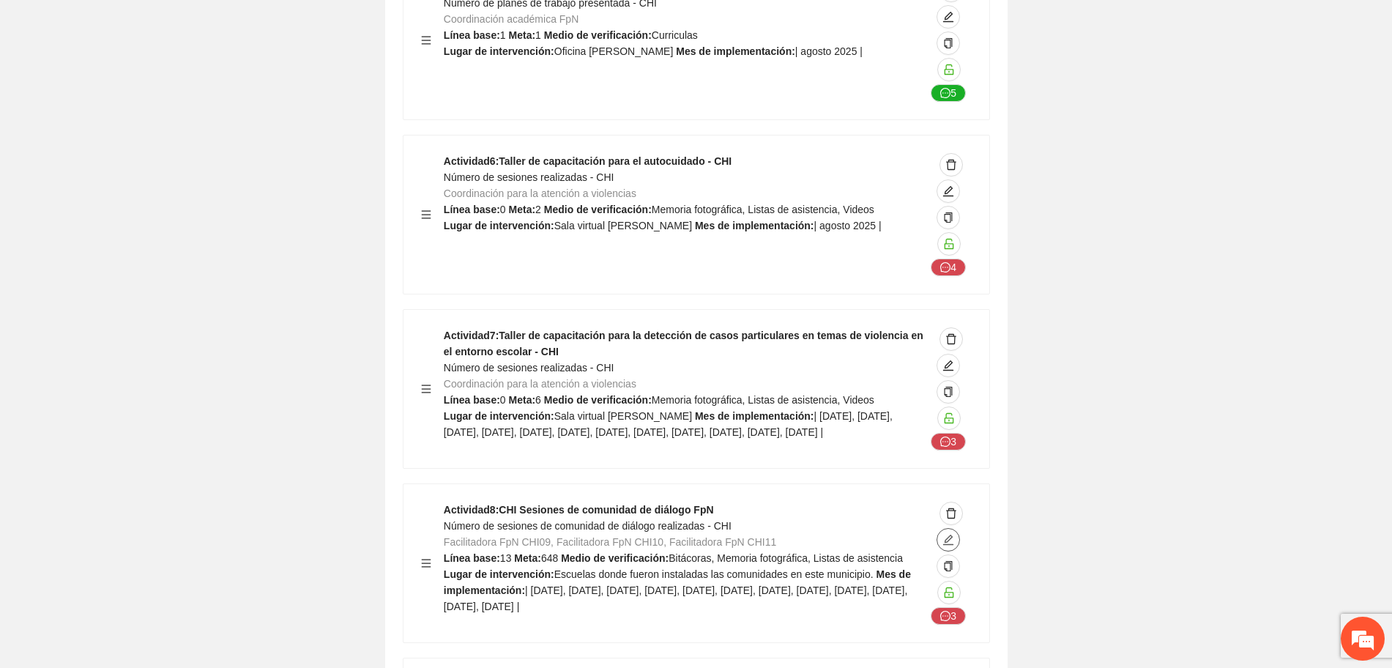
click at [952, 534] on icon "edit" at bounding box center [948, 540] width 12 height 12
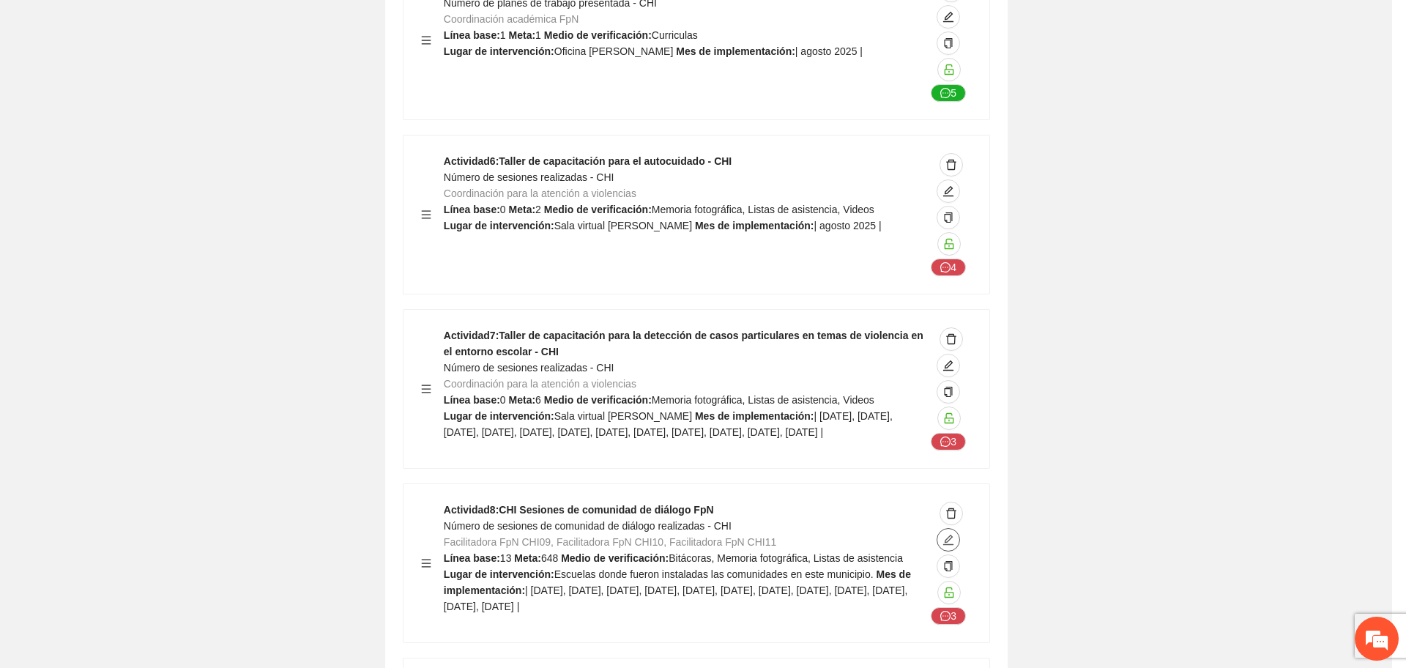
type textarea "**********"
type input "**********"
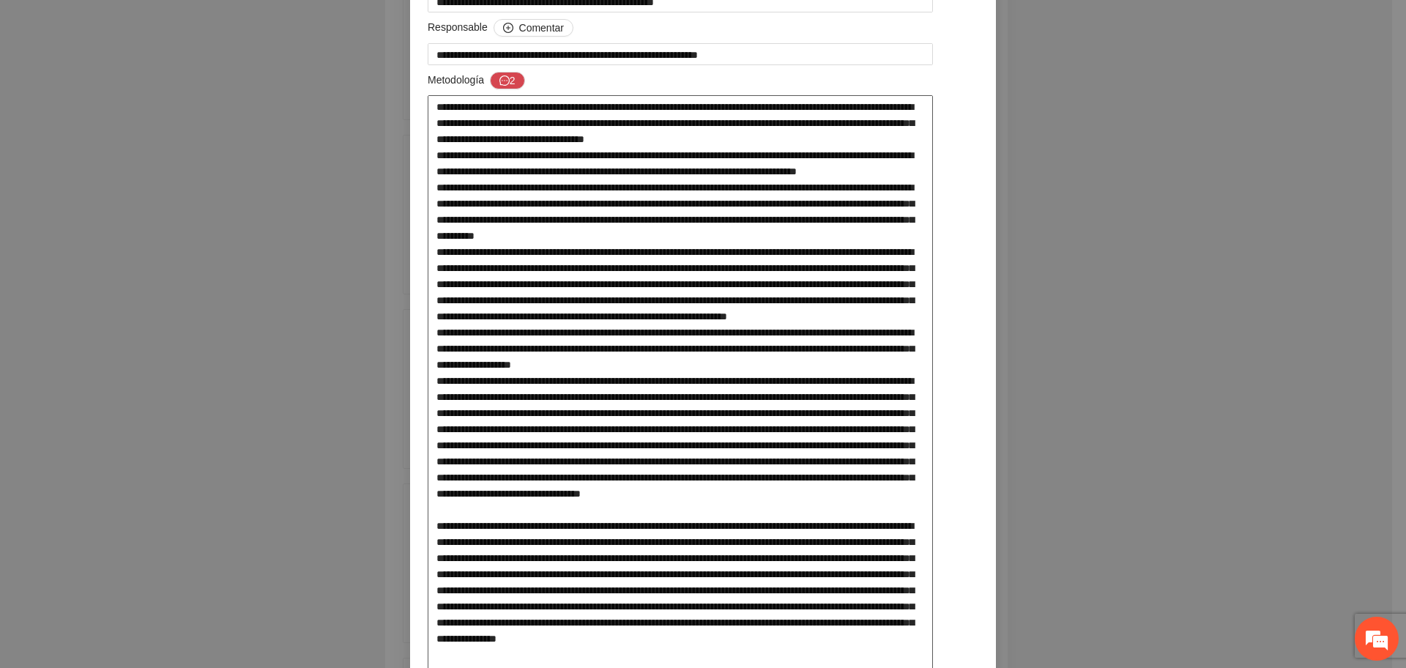
scroll to position [275, 0]
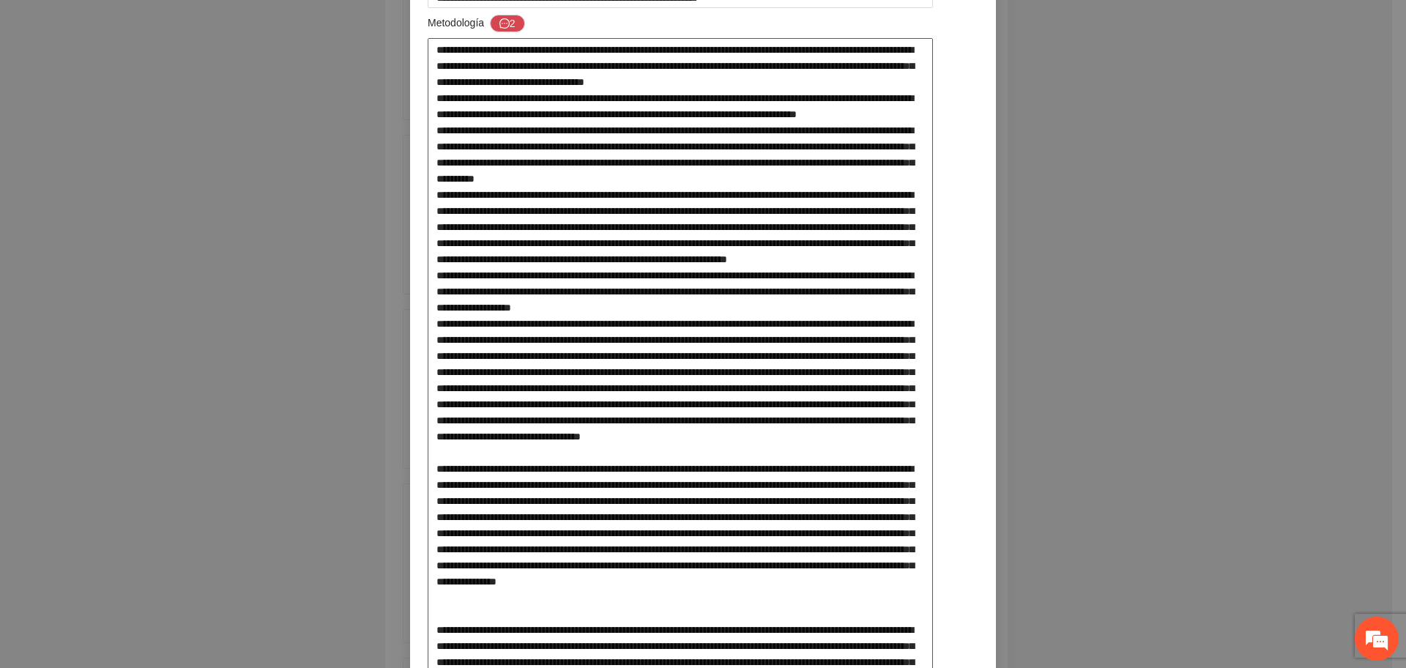
drag, startPoint x: 529, startPoint y: 346, endPoint x: 631, endPoint y: 396, distance: 113.6
click at [631, 396] on textarea at bounding box center [680, 403] width 505 height 731
click at [631, 433] on textarea at bounding box center [680, 403] width 505 height 731
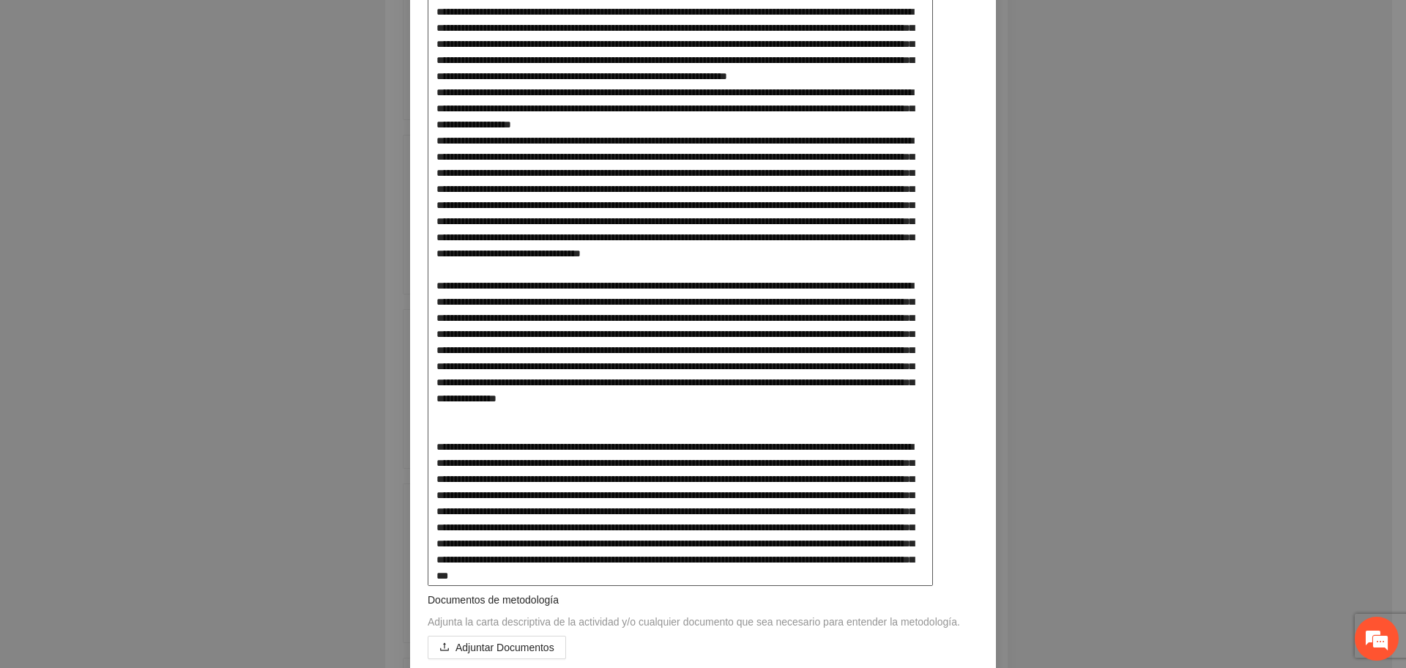
scroll to position [549, 0]
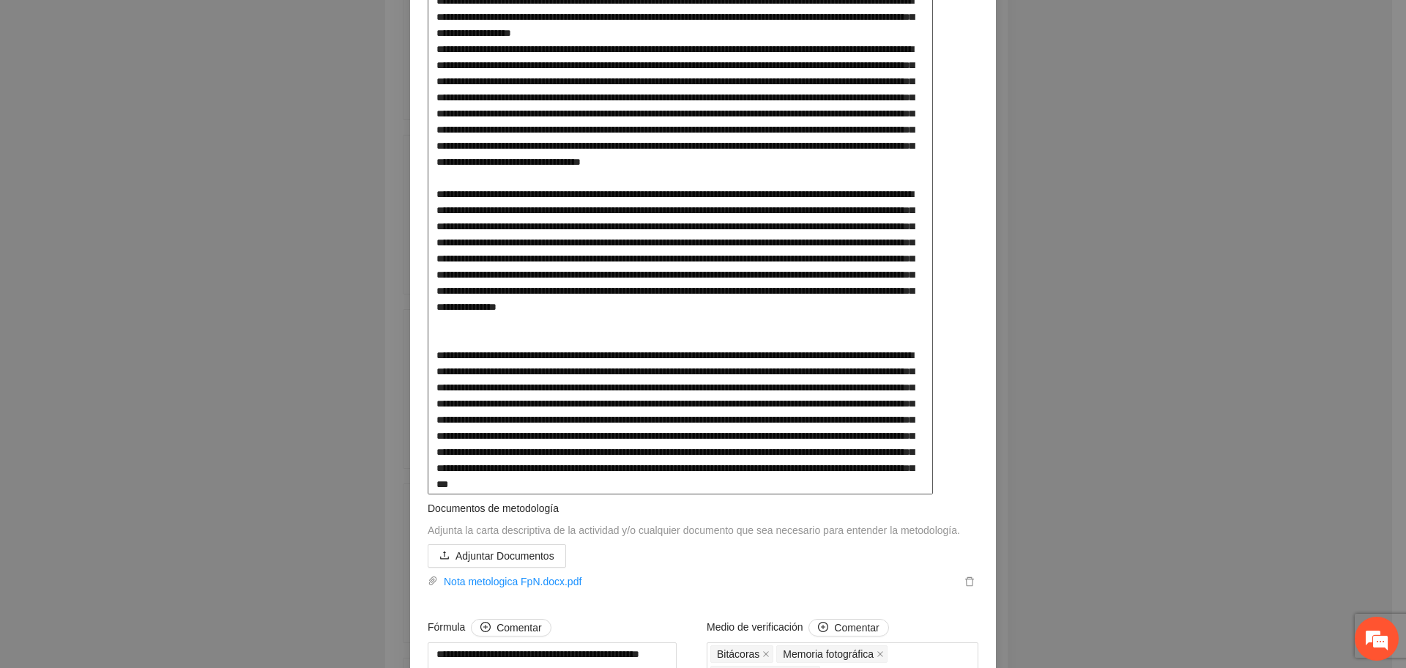
drag, startPoint x: 654, startPoint y: 439, endPoint x: 634, endPoint y: 432, distance: 21.1
click at [655, 438] on textarea at bounding box center [680, 129] width 505 height 731
drag, startPoint x: 492, startPoint y: 402, endPoint x: 839, endPoint y: 425, distance: 347.8
click at [839, 425] on textarea at bounding box center [680, 129] width 505 height 731
click at [687, 490] on textarea at bounding box center [680, 129] width 505 height 731
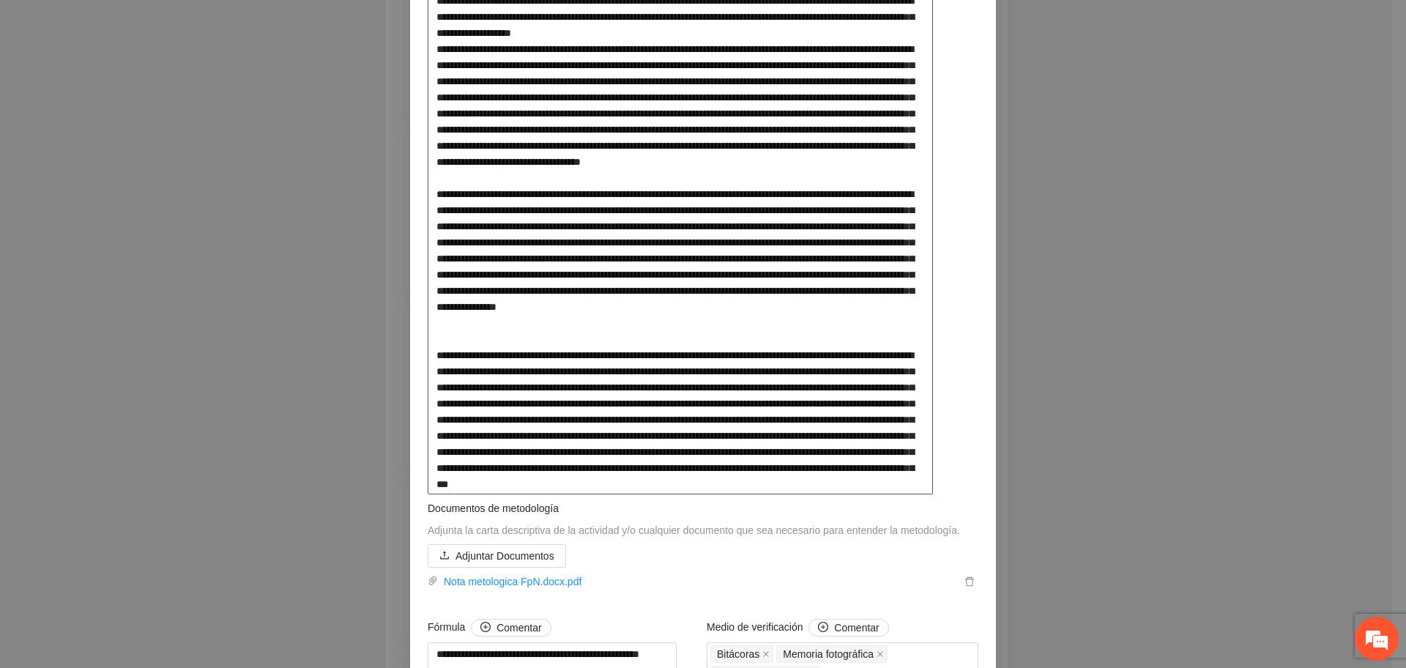
drag, startPoint x: 440, startPoint y: 403, endPoint x: 794, endPoint y: 429, distance: 355.3
click at [794, 429] on textarea at bounding box center [680, 129] width 505 height 731
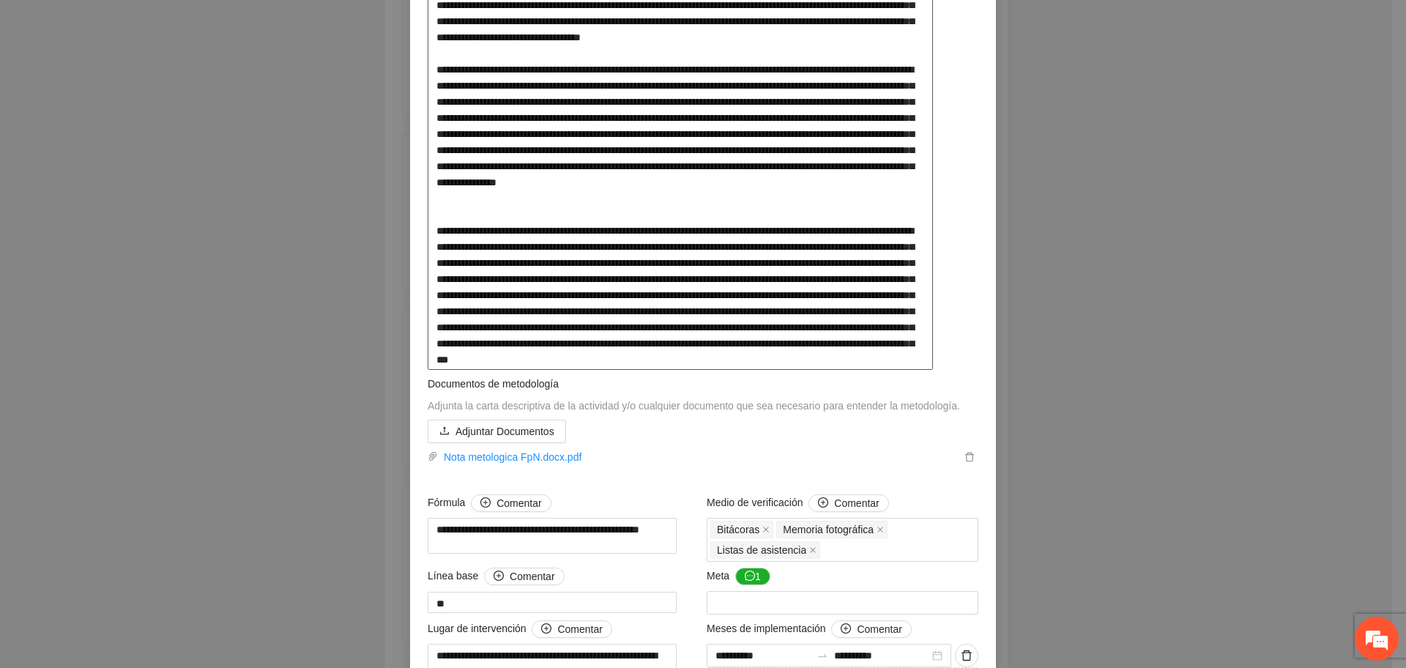
scroll to position [677, 0]
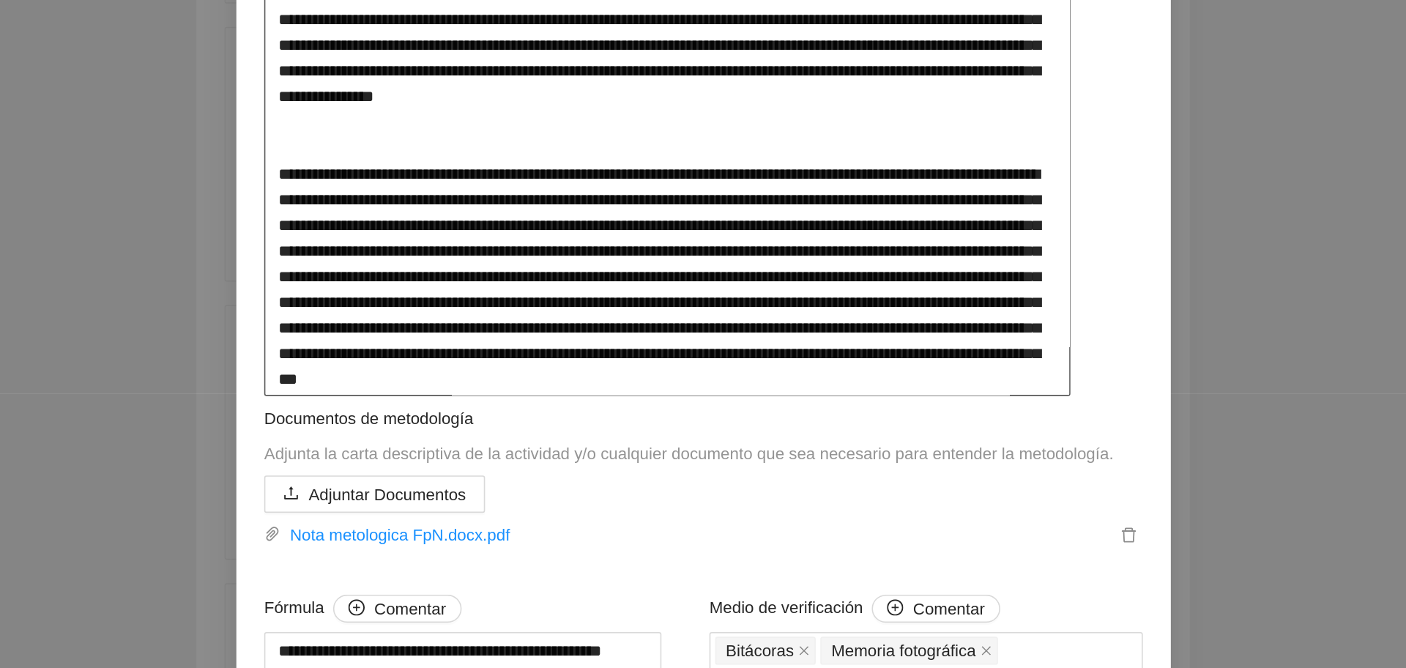
click at [907, 275] on textarea at bounding box center [680, 0] width 505 height 731
drag, startPoint x: 798, startPoint y: 321, endPoint x: 947, endPoint y: 325, distance: 149.4
click at [933, 325] on textarea at bounding box center [680, 0] width 505 height 731
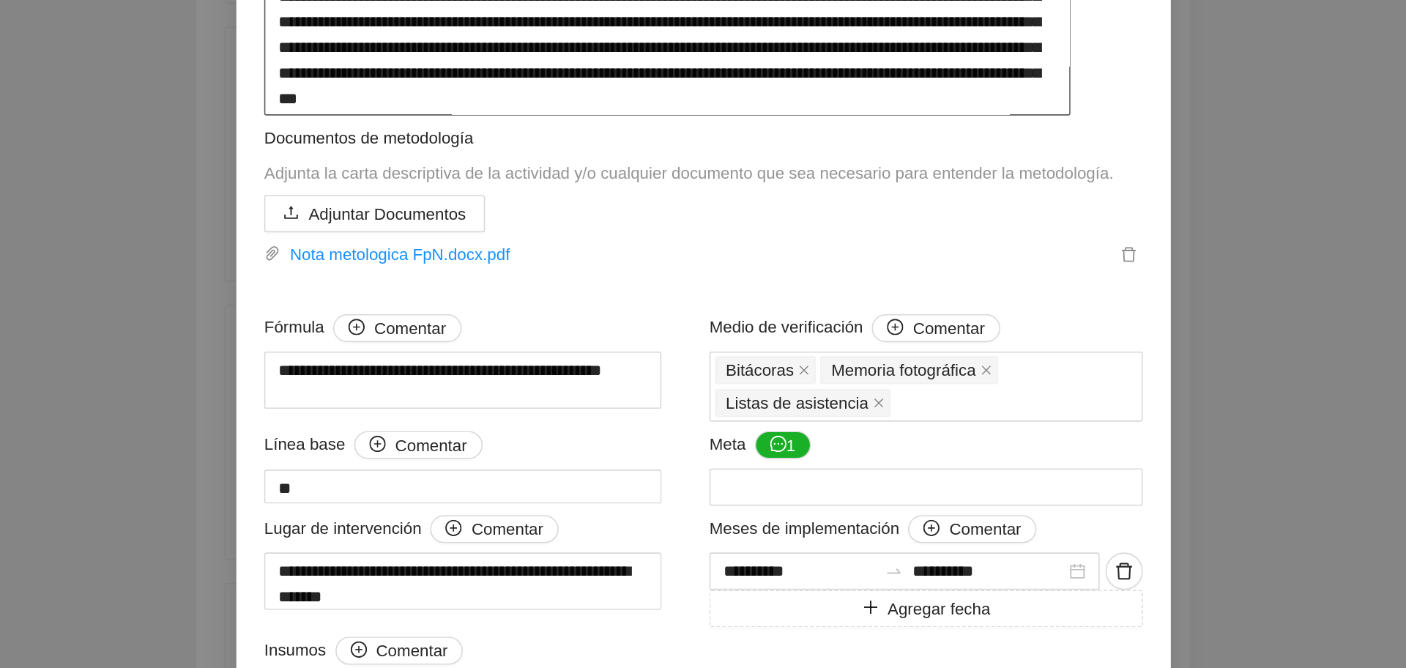
scroll to position [857, 0]
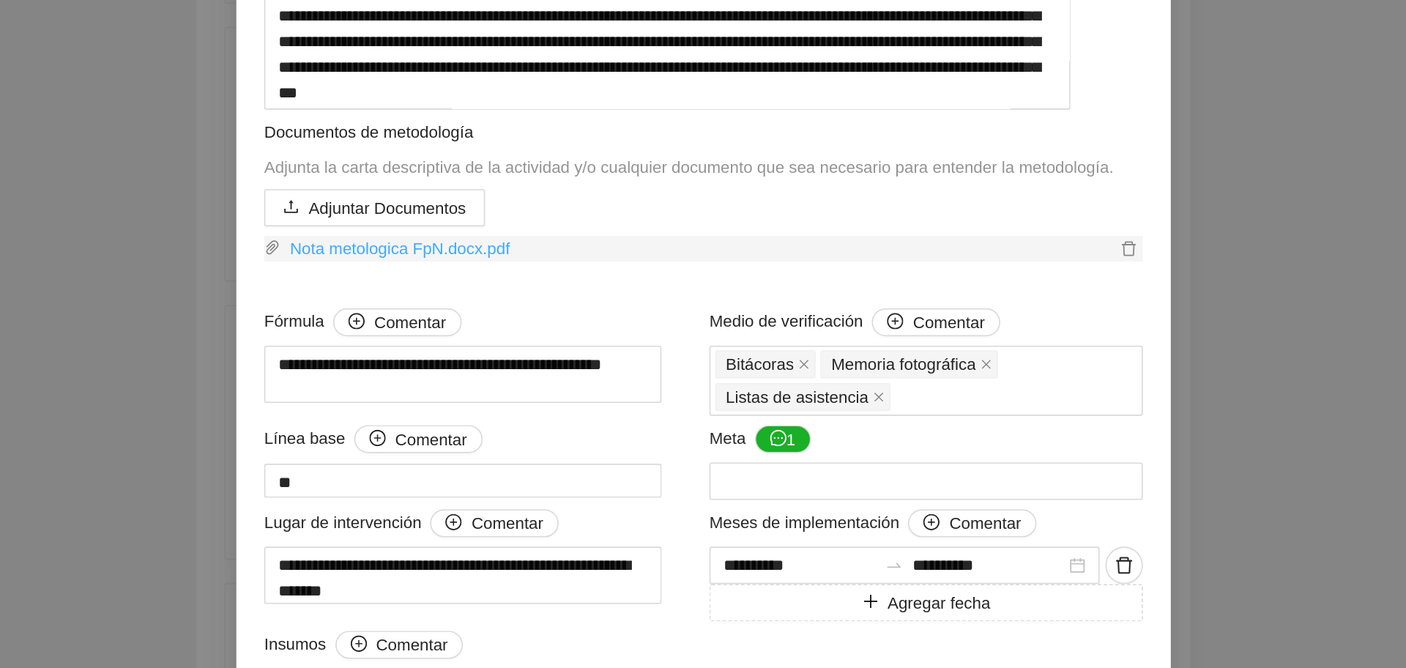
click at [482, 282] on link "Nota metologica FpN.docx.pdf" at bounding box center [699, 274] width 523 height 16
